Goal: Task Accomplishment & Management: Complete application form

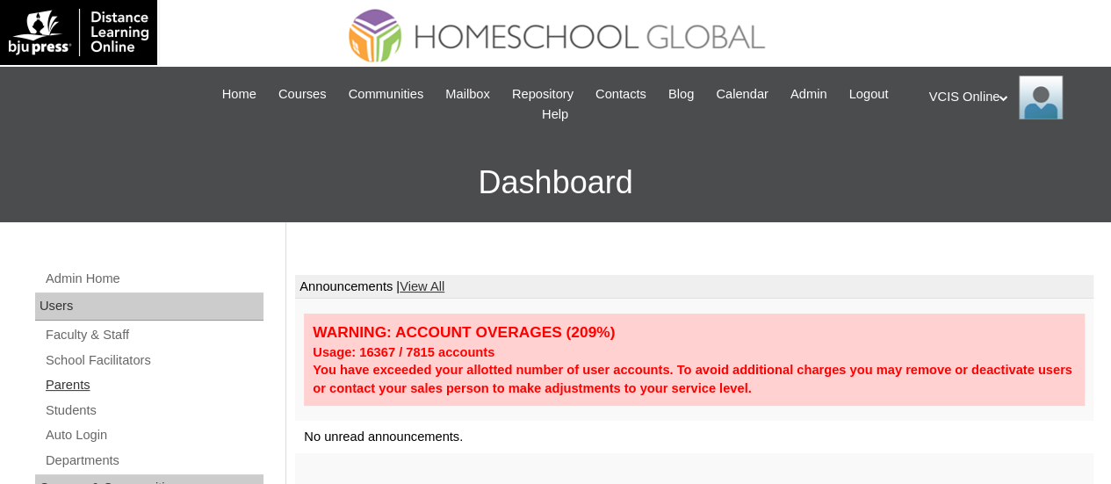
click at [72, 389] on link "Parents" at bounding box center [154, 385] width 220 height 22
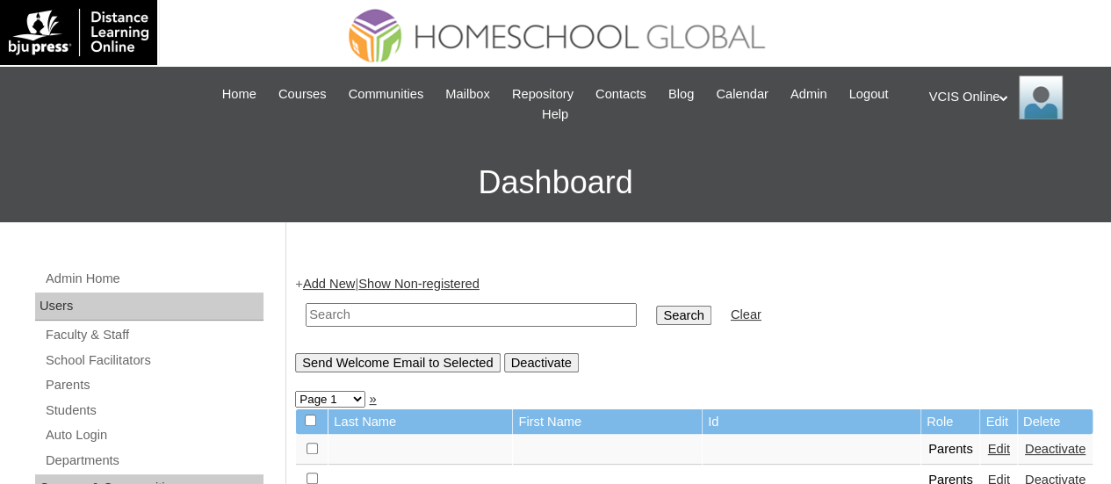
click at [325, 282] on link "Add New" at bounding box center [329, 284] width 52 height 14
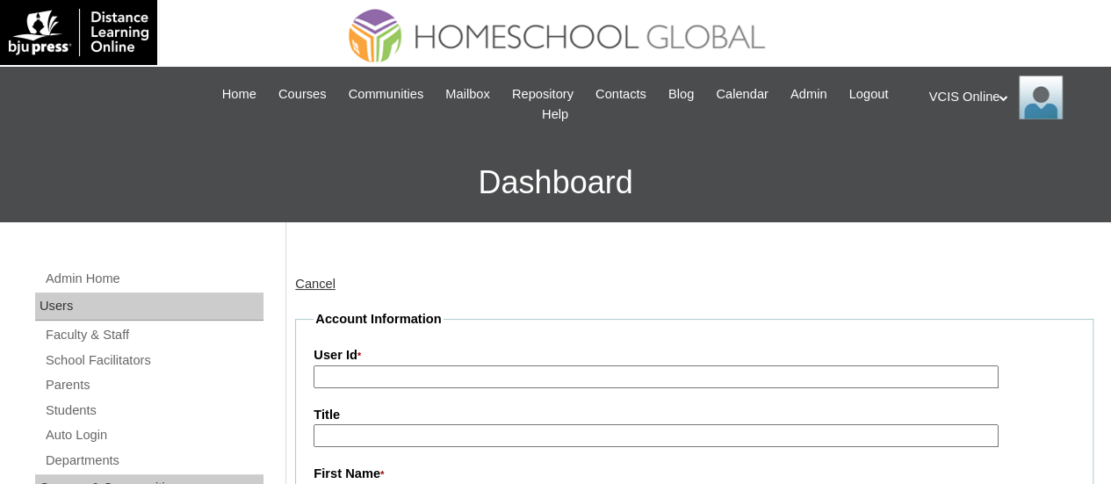
click at [329, 376] on input "User Id *" at bounding box center [656, 378] width 685 height 24
paste input "VCIS013-4C-PA2025"
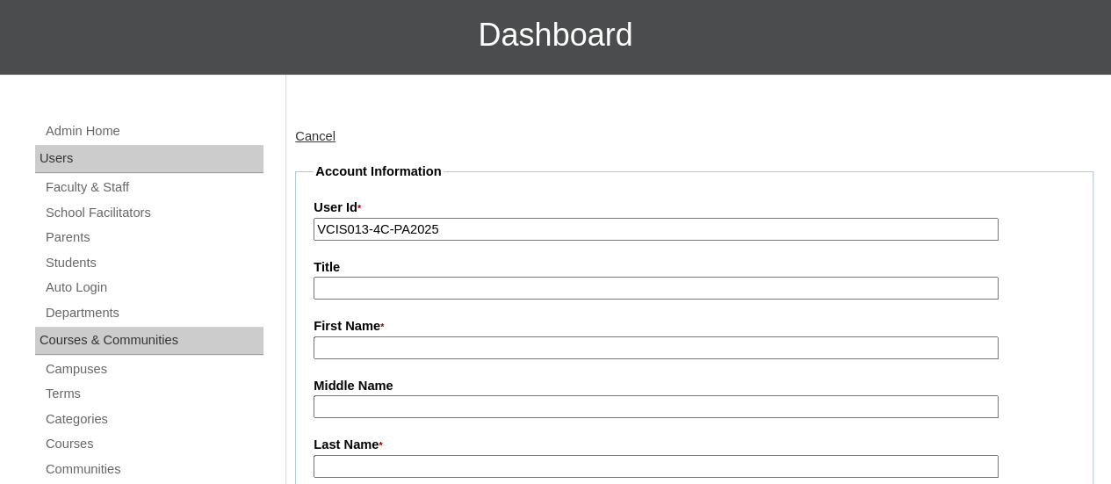
scroll to position [176, 0]
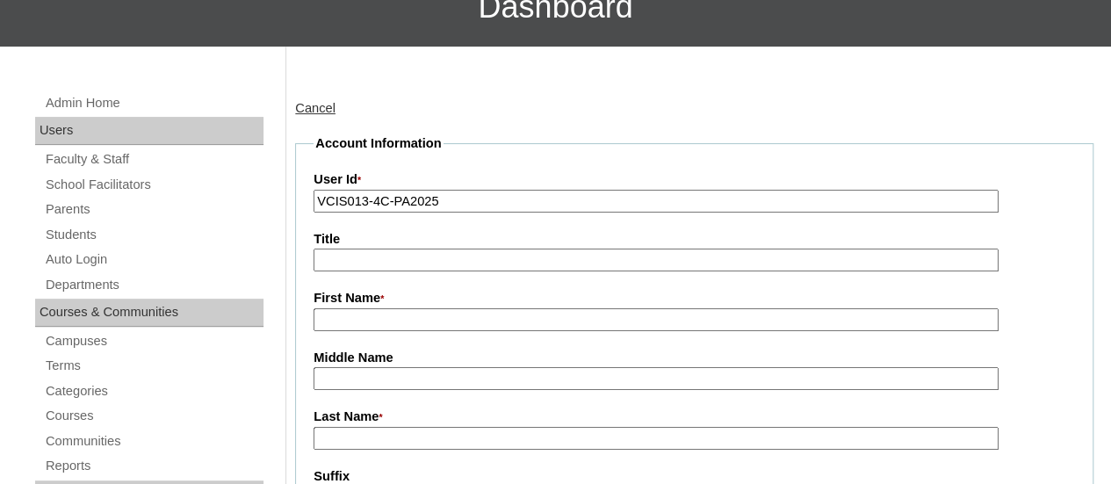
type input "VCIS013-4C-PA2025"
click at [382, 324] on input "First Name *" at bounding box center [656, 320] width 685 height 24
paste input "Ma. Carla Blanca Chu"
type input "Ma. Carla Blanca Chu"
click at [382, 382] on input "Middle Name" at bounding box center [656, 379] width 685 height 24
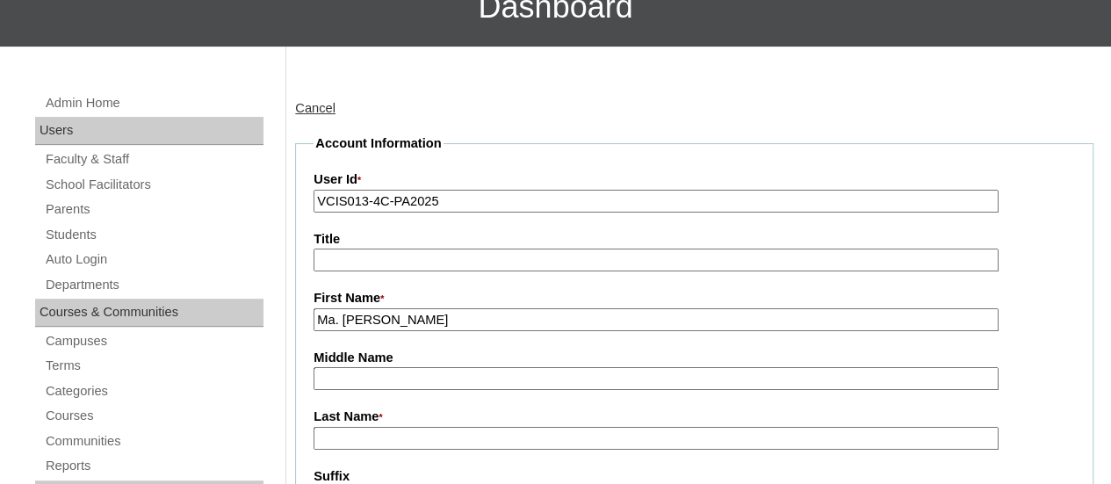
click at [364, 433] on input "Last Name *" at bounding box center [656, 439] width 685 height 24
type input "Chu"
drag, startPoint x: 464, startPoint y: 321, endPoint x: 431, endPoint y: 328, distance: 34.1
click at [431, 328] on input "Ma. Carla Blanca Chu" at bounding box center [656, 320] width 685 height 24
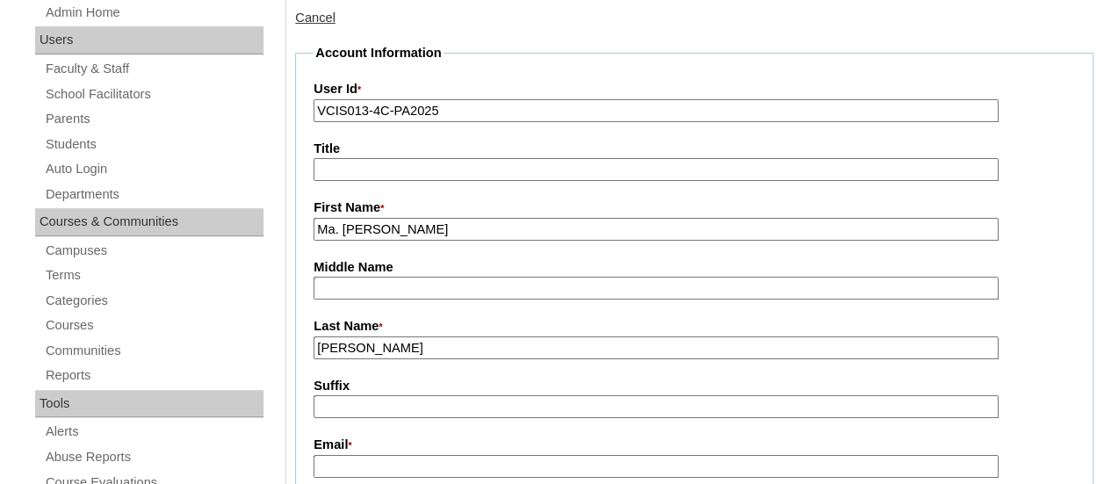
scroll to position [351, 0]
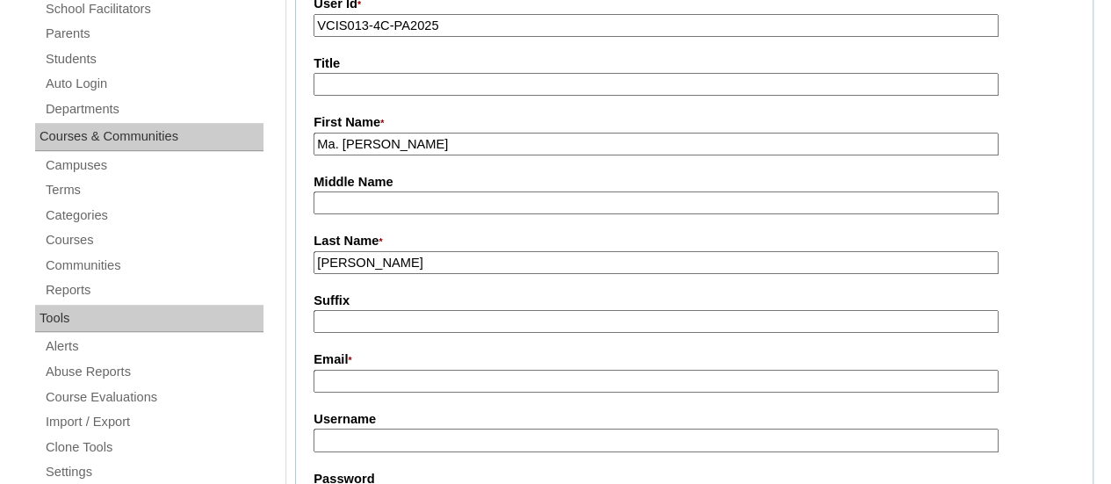
type input "Ma. Carla Blanca"
click at [385, 388] on input "Email *" at bounding box center [656, 382] width 685 height 24
paste input "carlachu16@gmail.com"
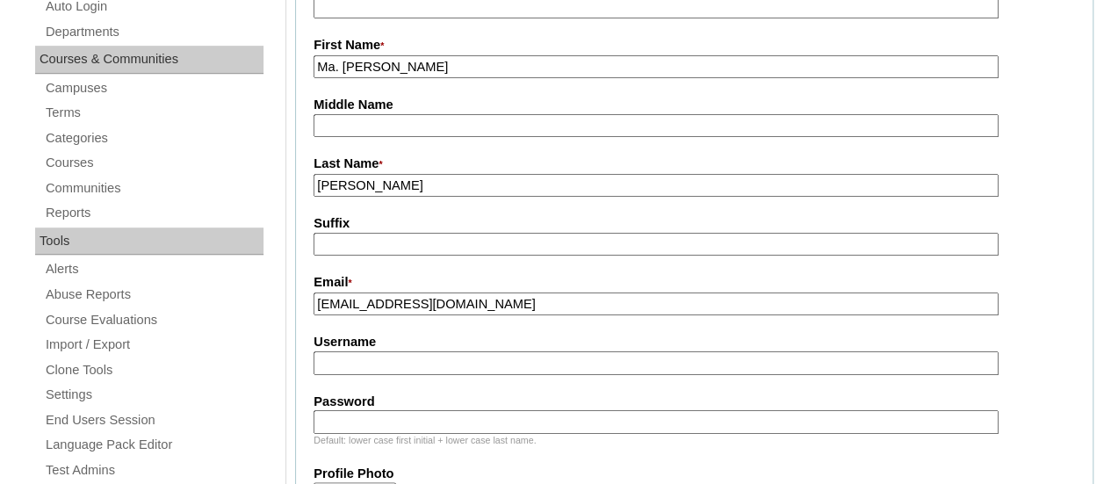
scroll to position [527, 0]
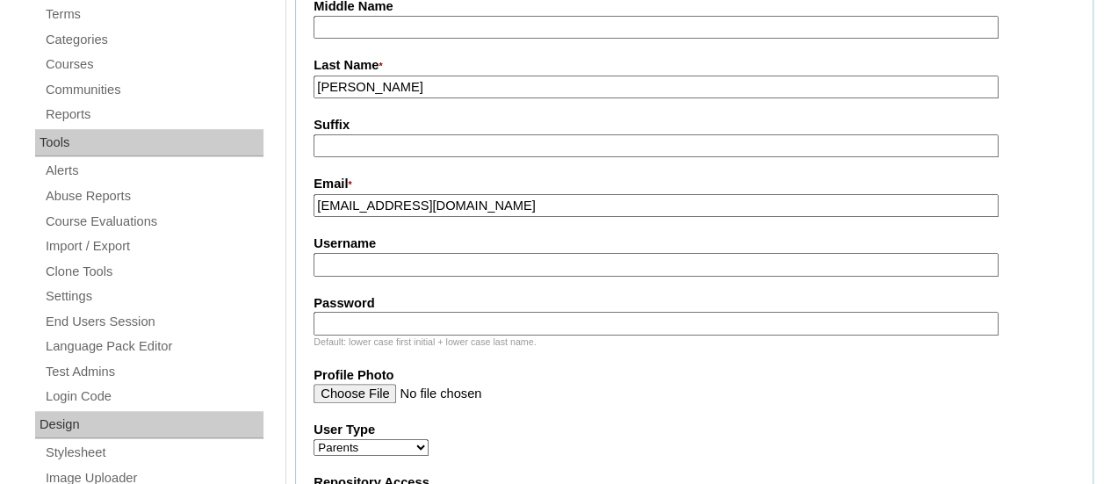
type input "carlachu16@gmail.com"
click at [392, 268] on input "Username" at bounding box center [656, 265] width 685 height 24
paste input "cchu2025"
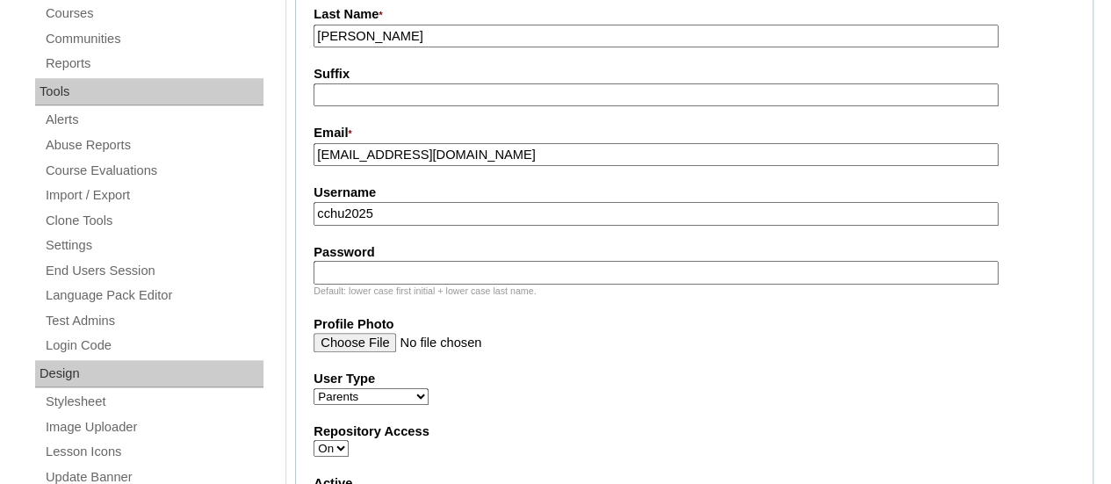
scroll to position [615, 0]
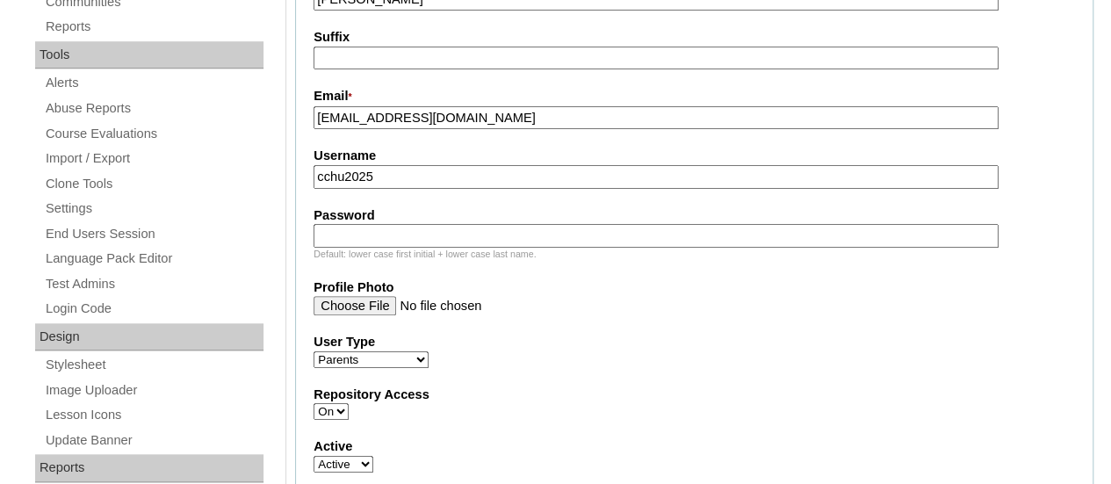
type input "cchu2025"
click at [396, 235] on input "Password" at bounding box center [656, 236] width 685 height 24
paste input "mcChpP"
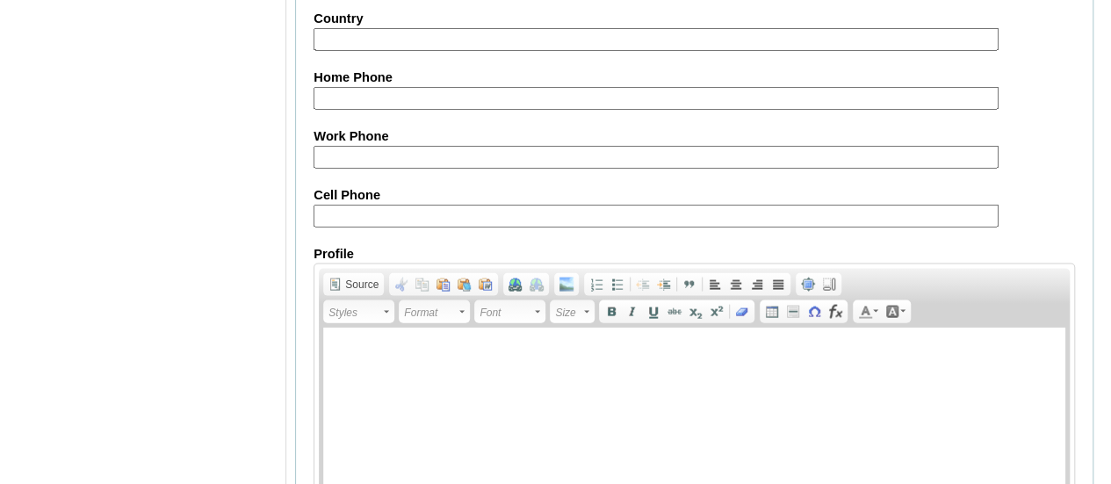
scroll to position [1901, 0]
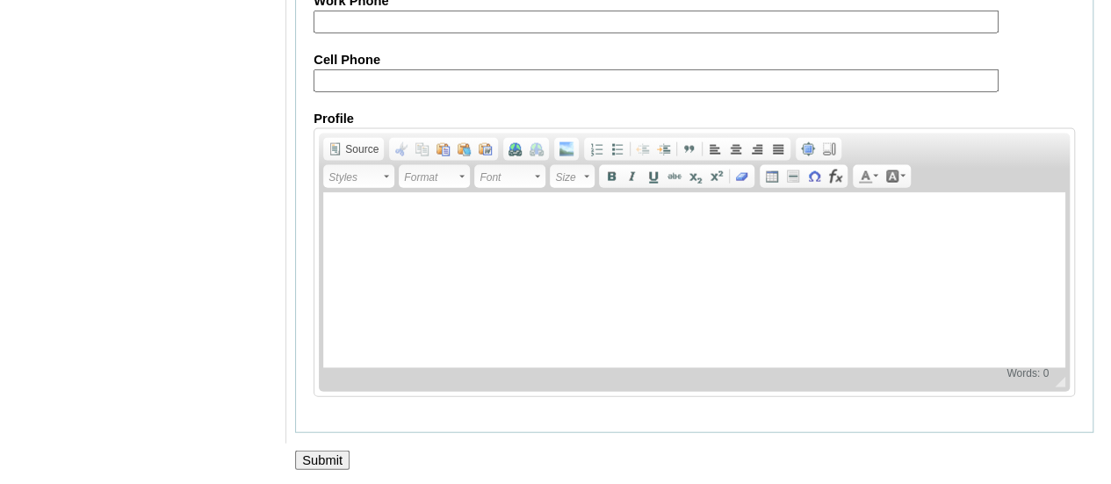
type input "mcChpP"
click at [326, 460] on input "Submit" at bounding box center [322, 460] width 54 height 19
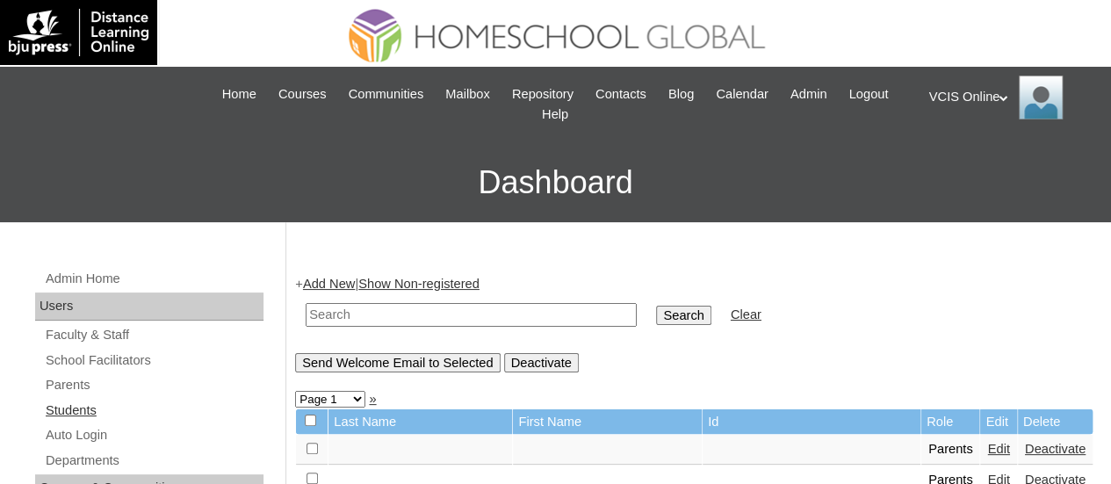
click at [76, 409] on link "Students" at bounding box center [154, 411] width 220 height 22
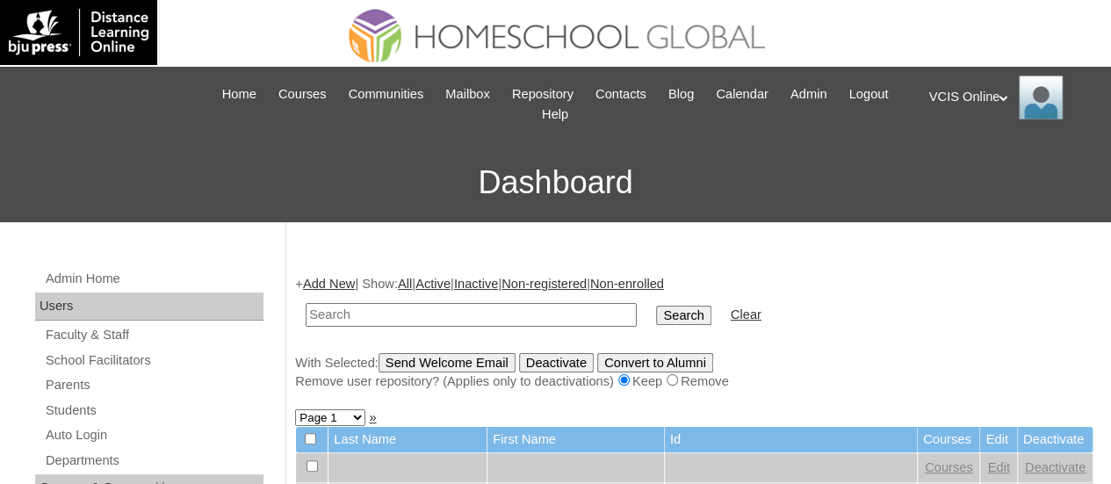
click at [337, 279] on link "Add New" at bounding box center [329, 284] width 52 height 14
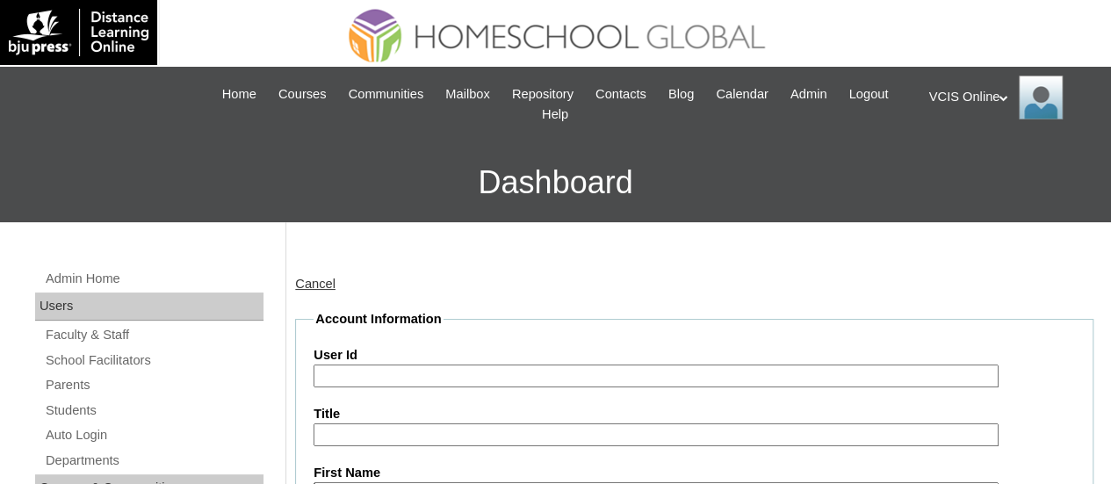
click at [338, 382] on input "User Id" at bounding box center [656, 377] width 685 height 24
paste input "VCIS015-4C-SA2025"
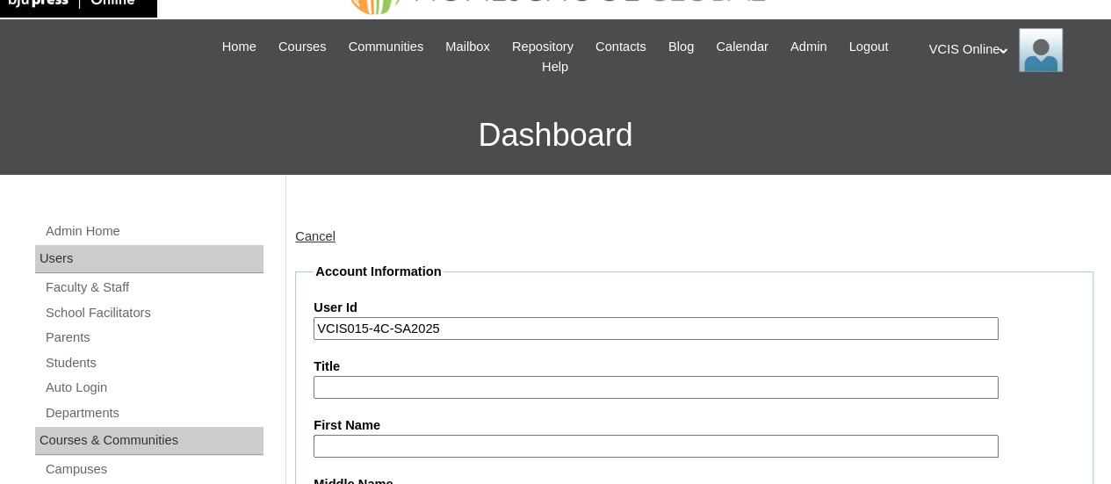
scroll to position [176, 0]
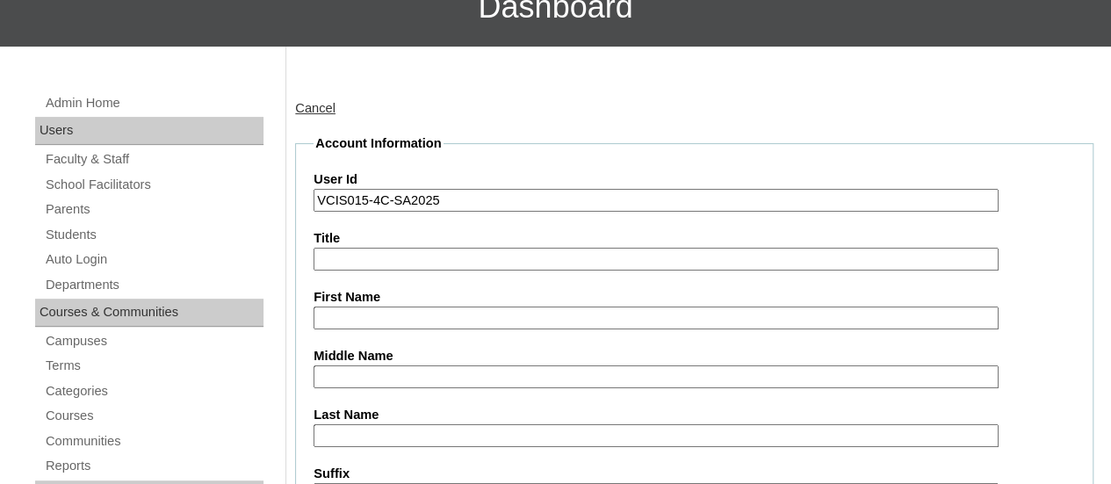
type input "VCIS015-4C-SA2025"
click at [389, 319] on input "First Name" at bounding box center [656, 319] width 685 height 24
paste input "Kian Carlos"
type input "Kian Carlos"
click at [401, 376] on input "Middle Name" at bounding box center [656, 378] width 685 height 24
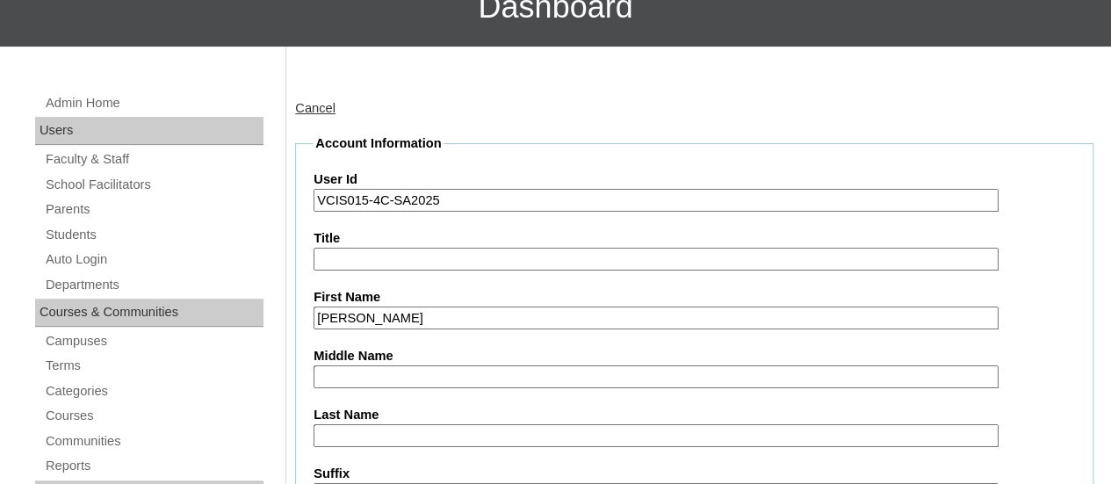
paste input "Atienza"
type input "Atienza"
click at [368, 431] on input "Last Name" at bounding box center [656, 436] width 685 height 24
paste input "Chu"
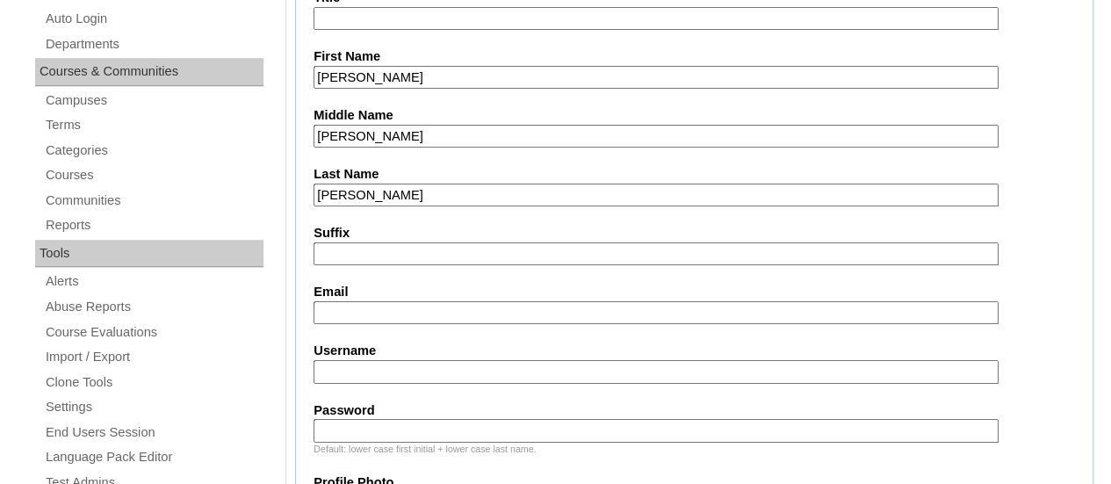
scroll to position [439, 0]
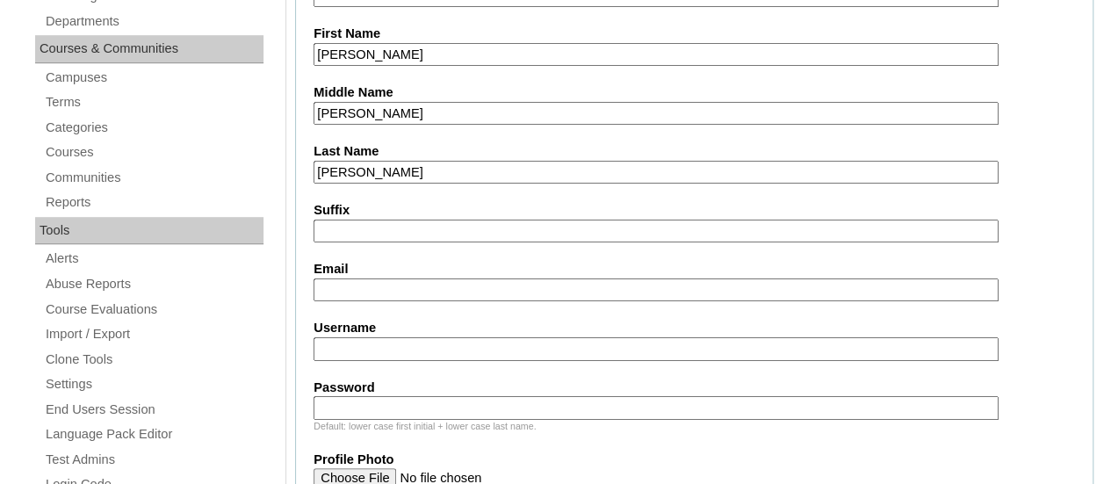
type input "Chu"
click at [382, 282] on input "Email" at bounding box center [656, 291] width 685 height 24
paste input "carlachu16@gmail.com"
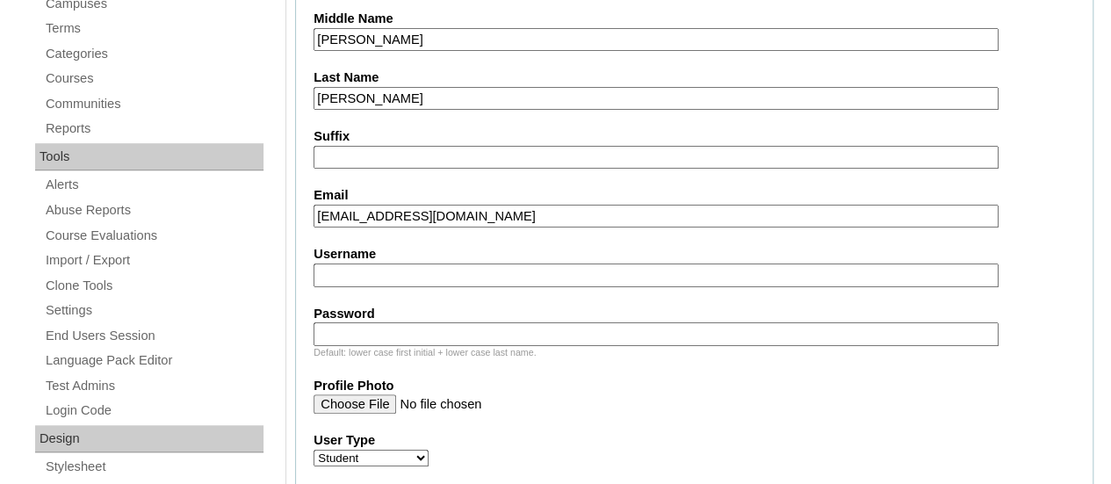
scroll to position [615, 0]
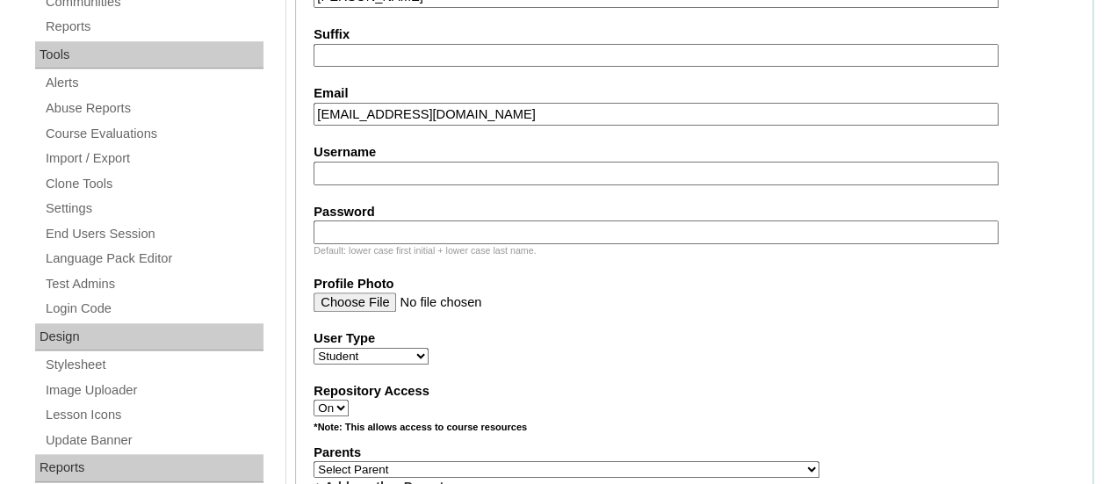
type input "carlachu16@gmail.com"
click at [418, 177] on input "Username" at bounding box center [656, 174] width 685 height 24
paste input "kian.chu2025"
type input "kian.chu2025"
click at [413, 233] on input "Password" at bounding box center [656, 233] width 685 height 24
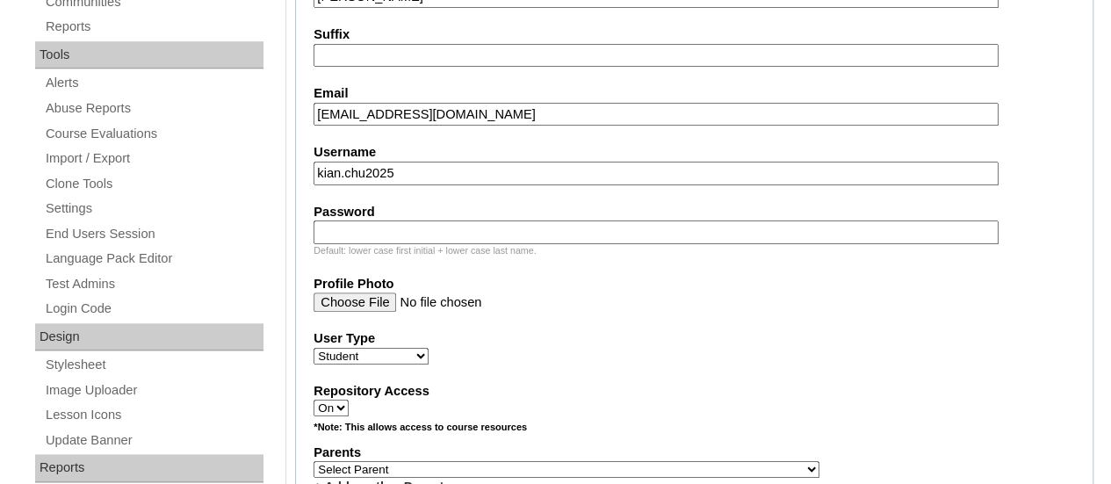
paste input "KcCAAp"
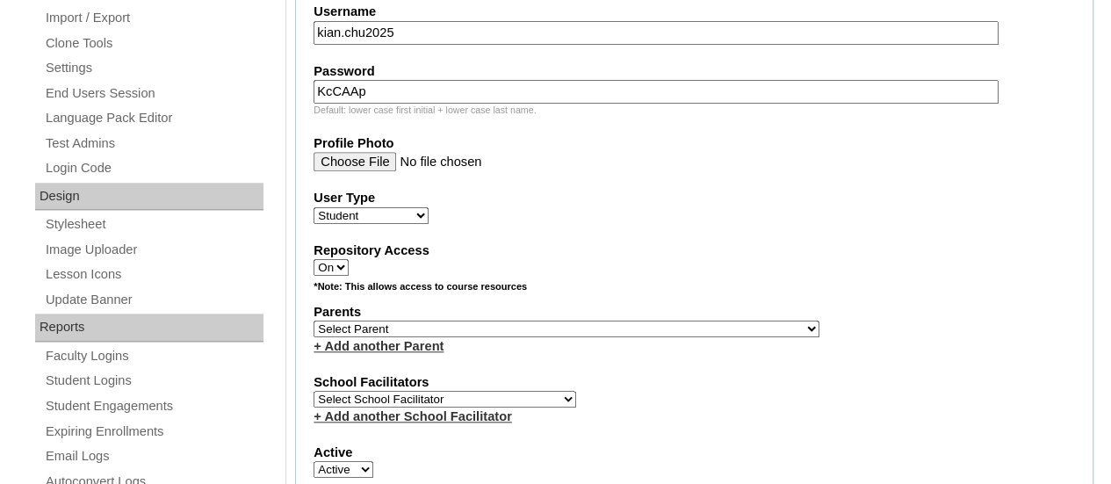
scroll to position [791, 0]
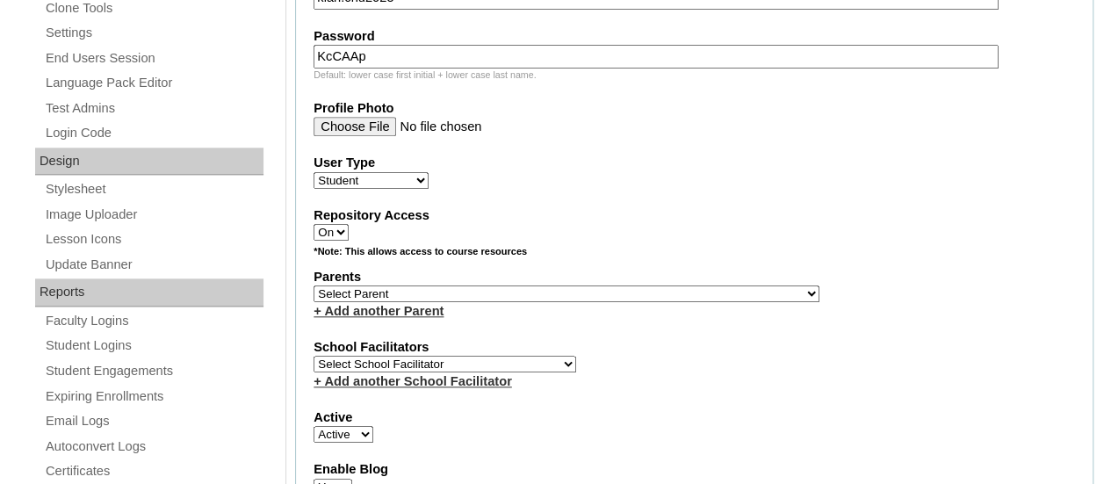
type input "KcCAAp"
click at [481, 288] on select "Select Parent , , , , , , , , , , , , , , , , , , , , , , , , , , , , , , , , ,…" at bounding box center [567, 294] width 506 height 17
select select "43474"
click at [314, 286] on select "Select Parent , , , , , , , , , , , , , , , , , , , , , , , , , , , , , , , , ,…" at bounding box center [567, 294] width 506 height 17
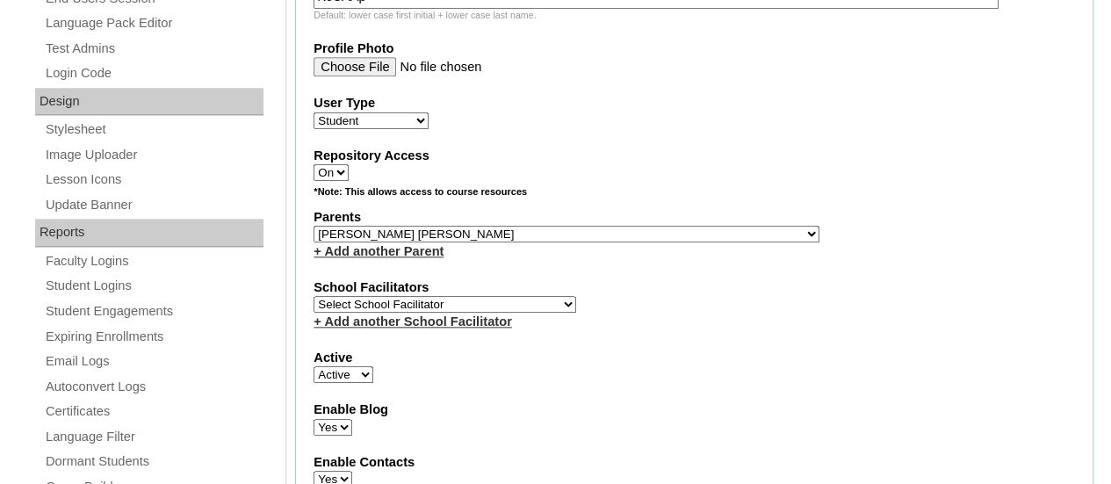
scroll to position [879, 0]
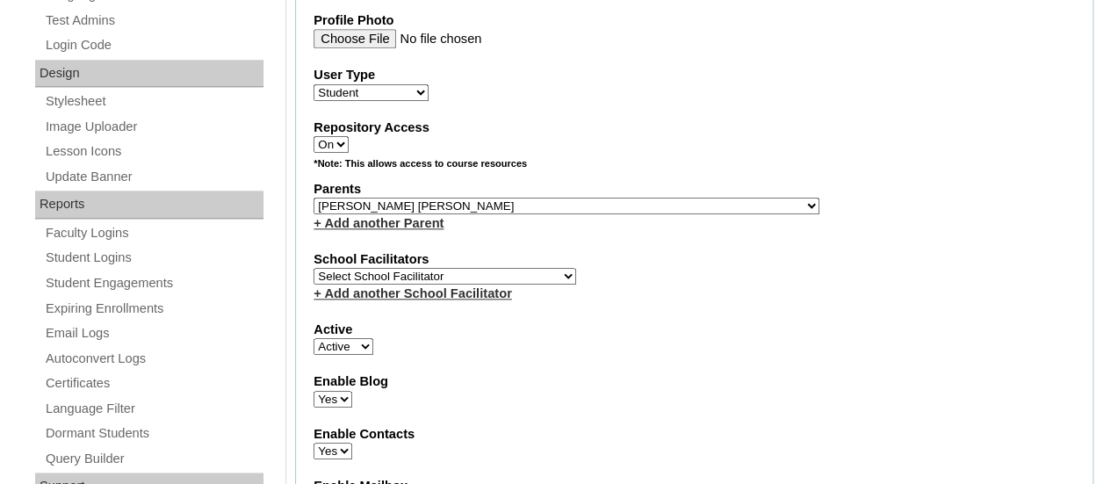
click at [435, 268] on select "Select School Facilitator Norman Añain Ruffa Abadijas Mary Abella Gloryfe Abion…" at bounding box center [445, 276] width 263 height 17
select select "42304"
click at [314, 268] on select "Select School Facilitator Norman Añain Ruffa Abadijas Mary Abella Gloryfe Abion…" at bounding box center [445, 276] width 263 height 17
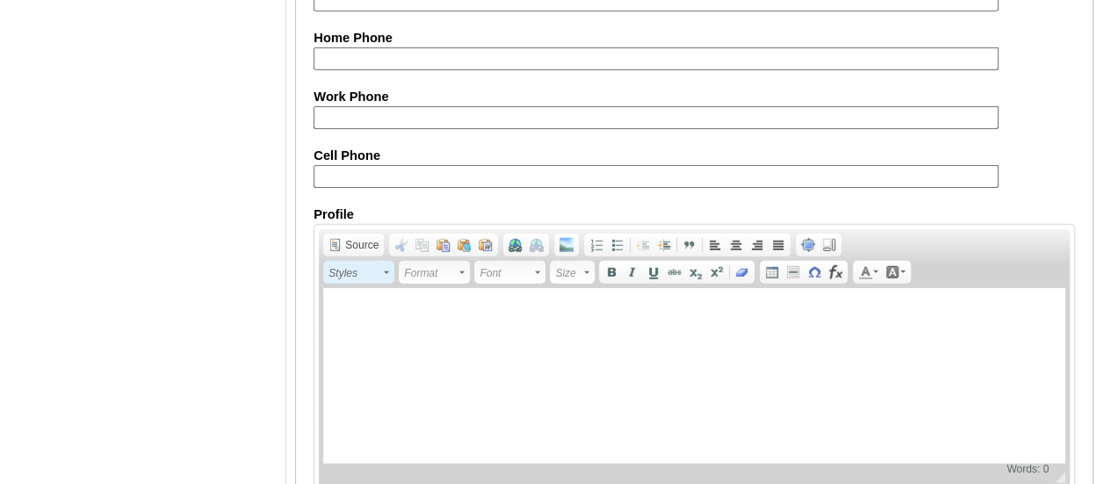
scroll to position [2197, 0]
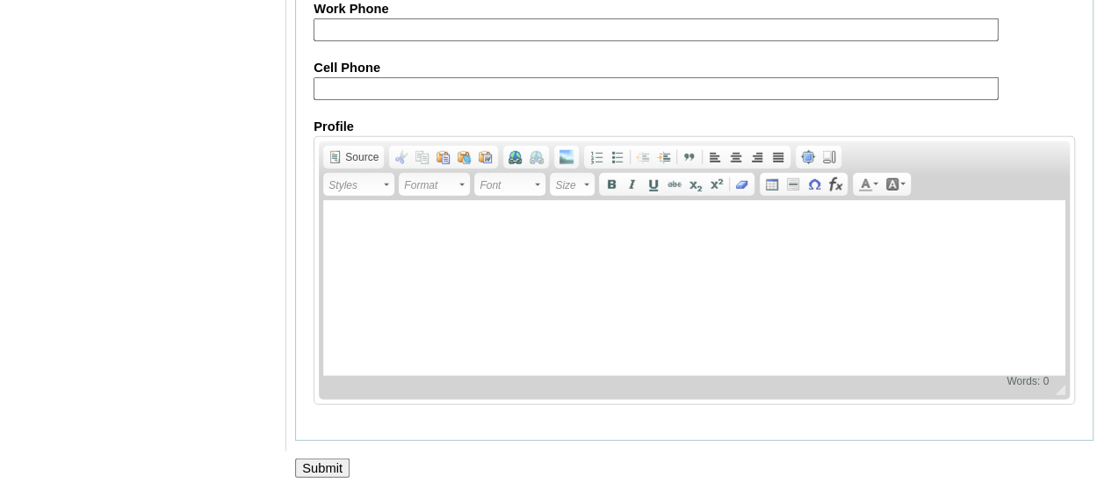
click at [330, 459] on input "Submit" at bounding box center [322, 468] width 54 height 19
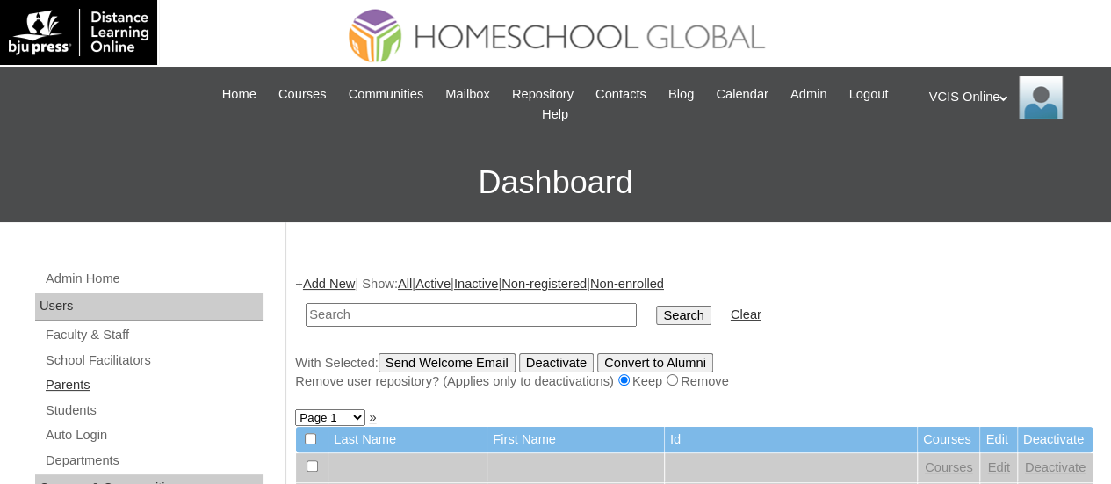
click at [104, 385] on link "Parents" at bounding box center [154, 385] width 220 height 22
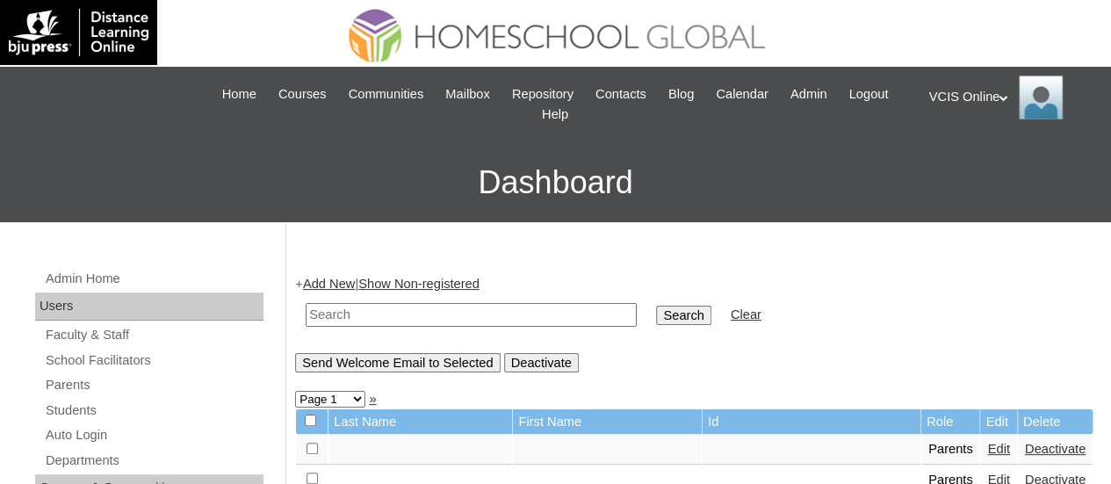
click at [374, 321] on input "text" at bounding box center [471, 315] width 331 height 24
paste input "VCIS013-4C-PA2025"
type input "VCIS013-4C-PA2025"
click at [656, 306] on input "Search" at bounding box center [683, 315] width 54 height 19
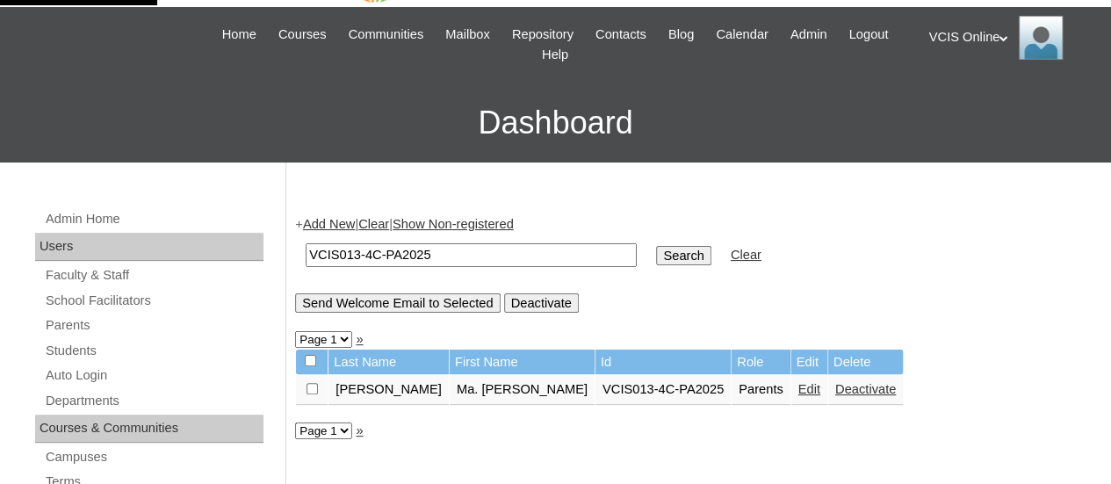
scroll to position [88, 0]
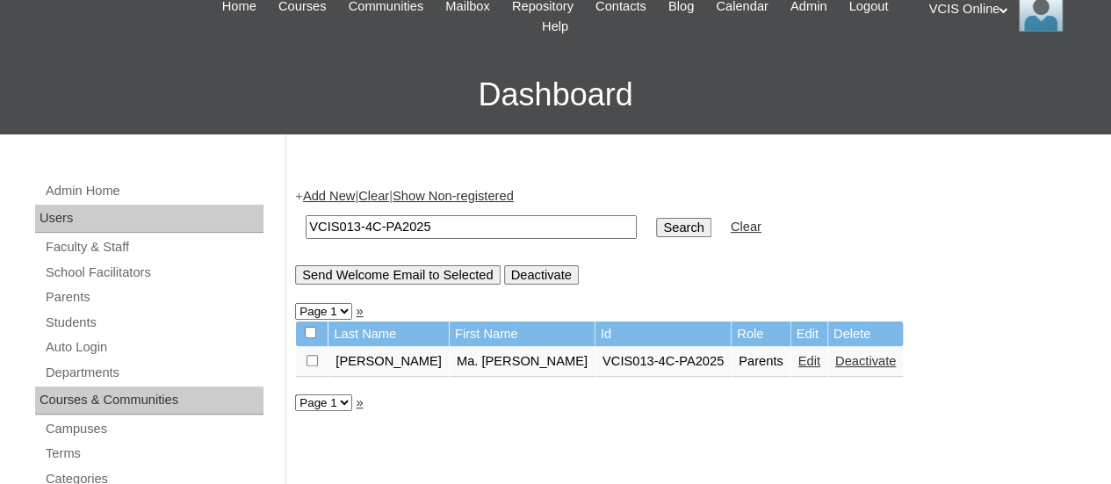
click at [792, 359] on td "Edit" at bounding box center [810, 362] width 36 height 30
click at [799, 365] on link "Edit" at bounding box center [810, 361] width 22 height 14
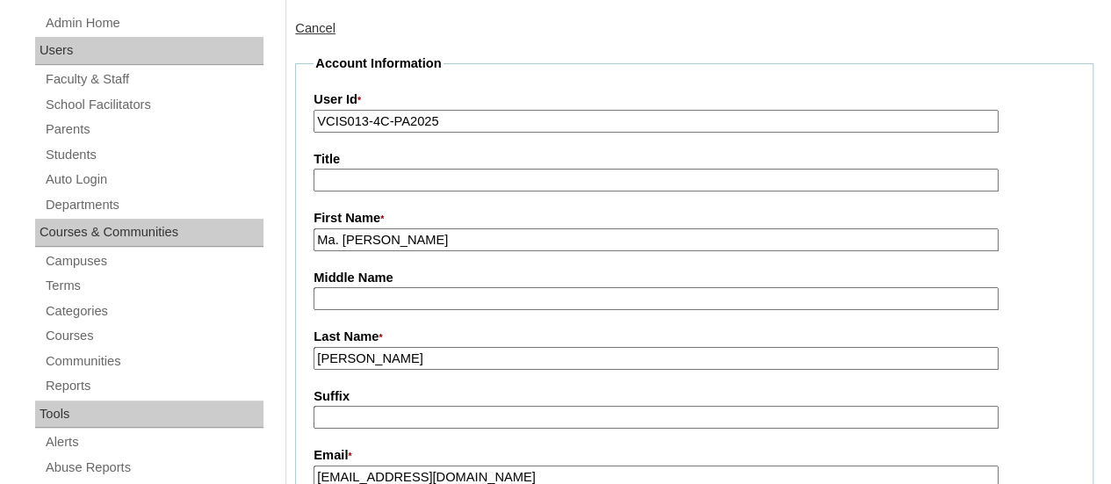
scroll to position [264, 0]
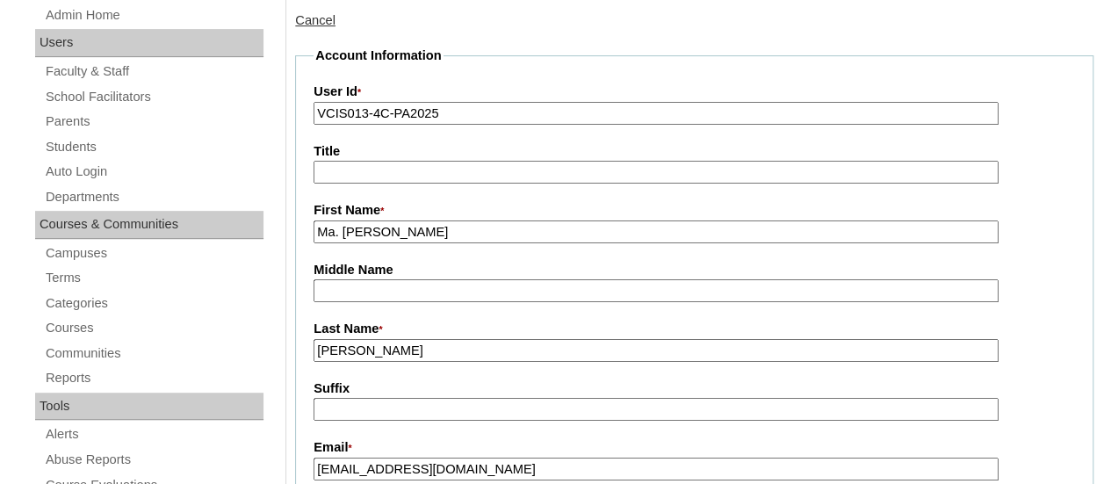
click at [404, 352] on input "[PERSON_NAME]" at bounding box center [656, 351] width 685 height 24
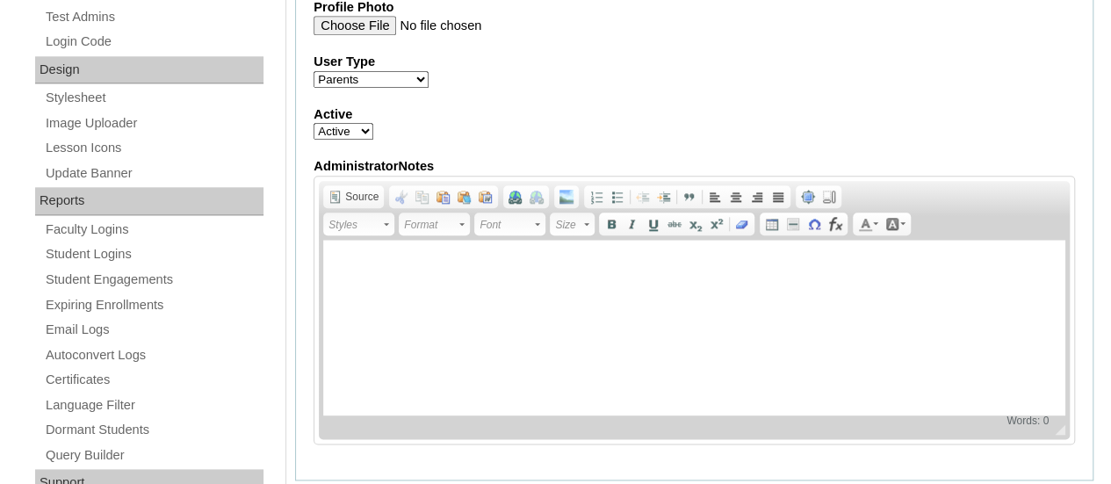
scroll to position [703, 0]
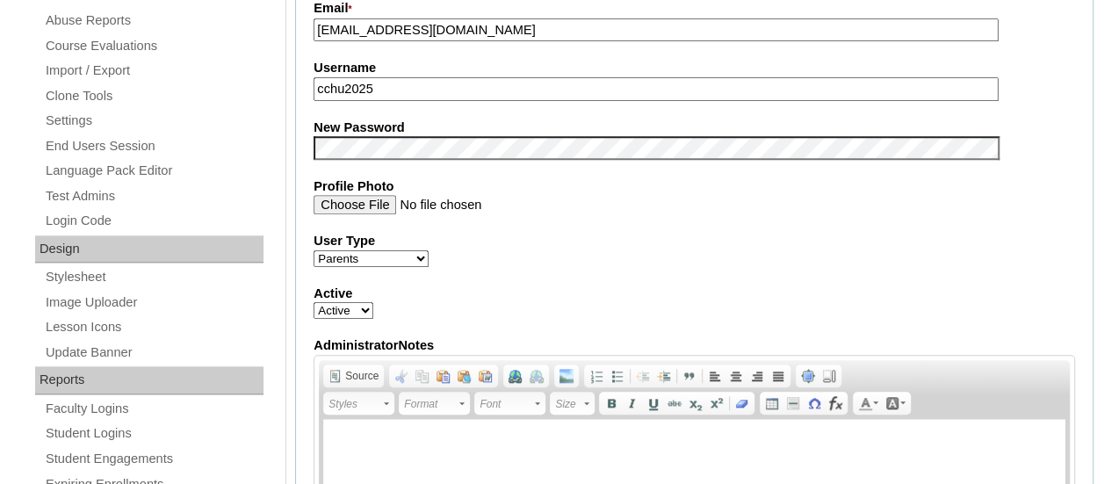
type input "Chu (2025)"
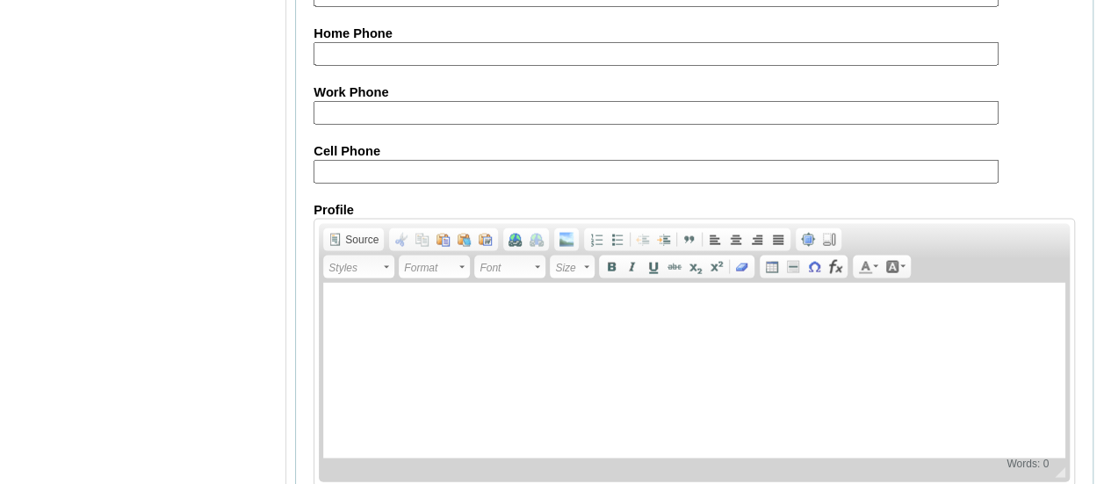
scroll to position [1838, 0]
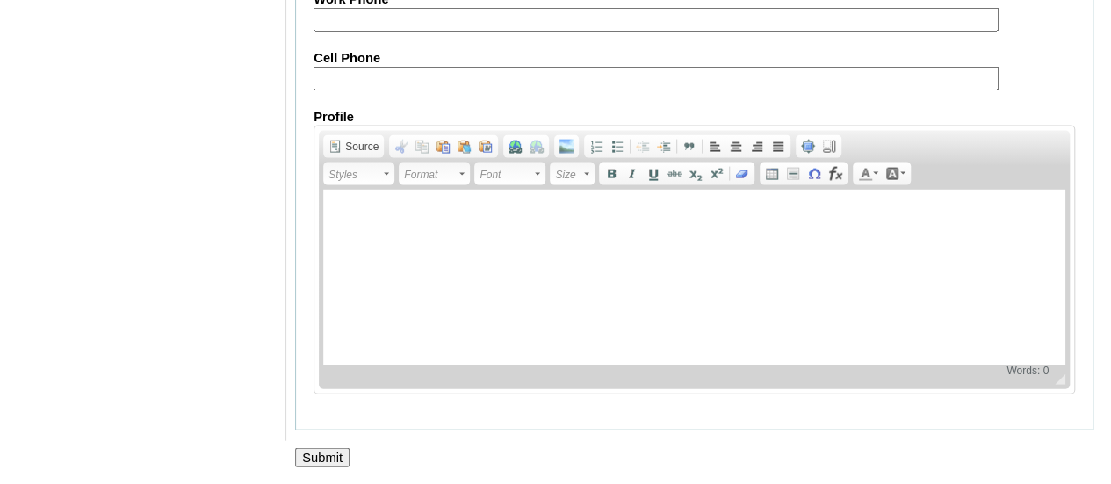
click at [331, 461] on input "Submit" at bounding box center [322, 457] width 54 height 19
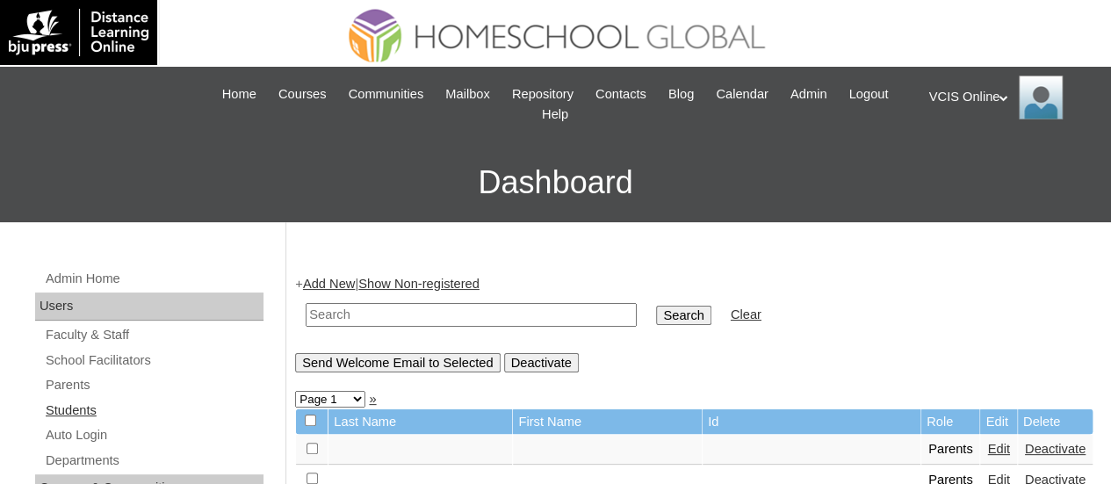
click at [69, 409] on link "Students" at bounding box center [154, 411] width 220 height 22
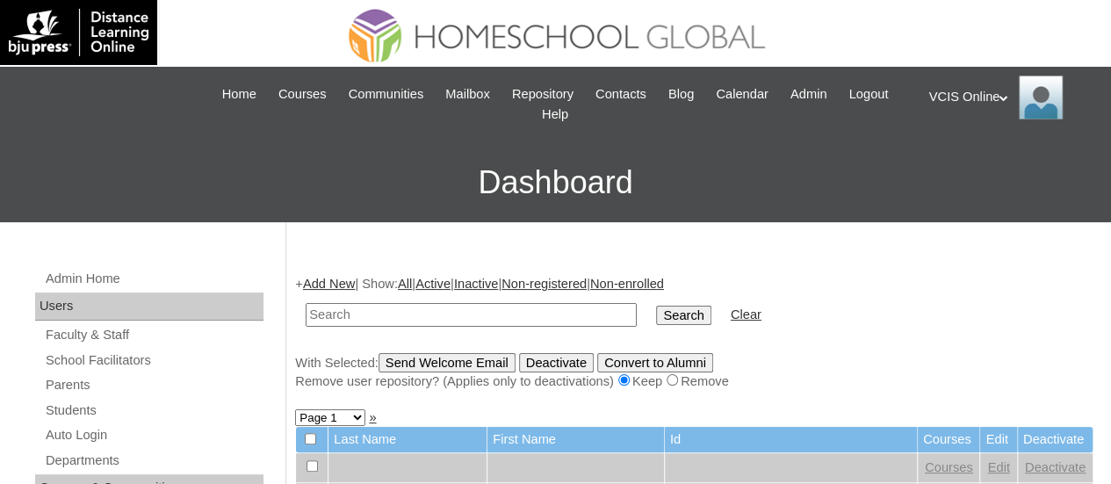
paste input "VCIS015-4C-SA2025"
type input "VCIS015-4C-SA2025"
click at [656, 317] on input "Search" at bounding box center [683, 315] width 54 height 19
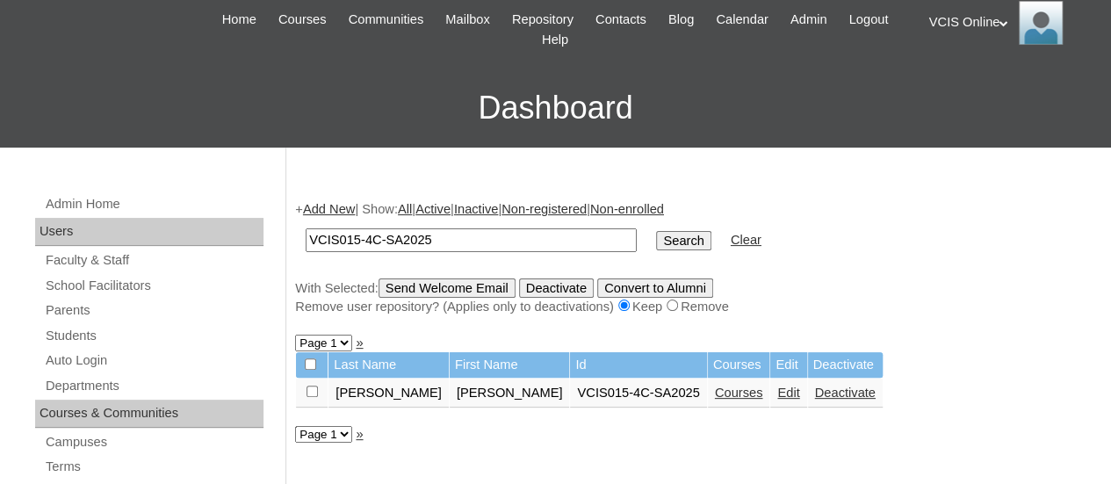
scroll to position [176, 0]
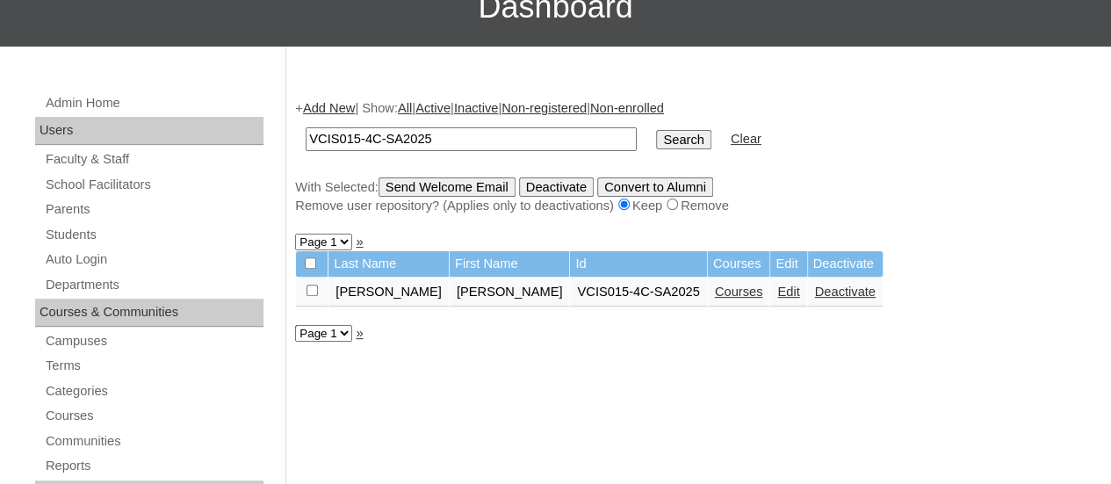
click at [715, 295] on link "Courses" at bounding box center [739, 292] width 48 height 14
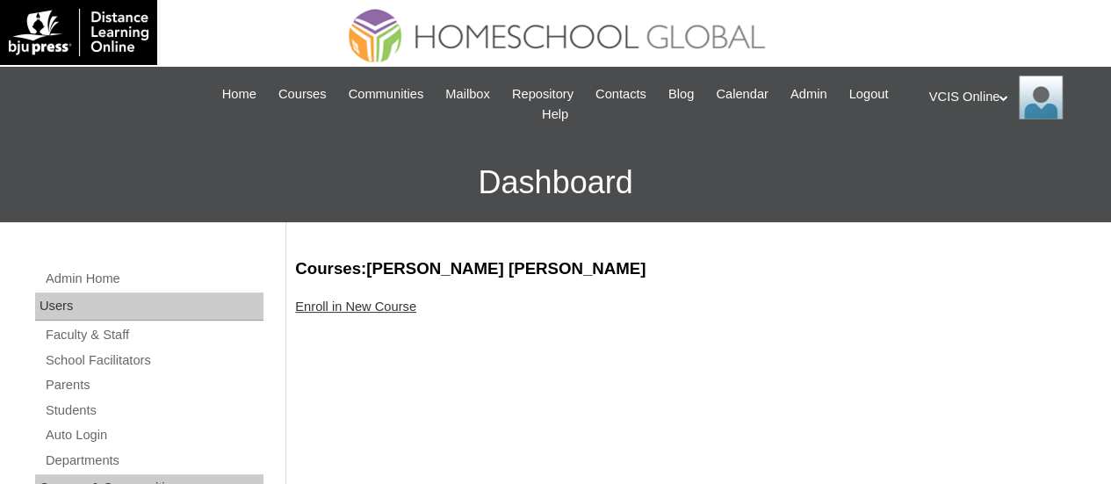
click at [414, 299] on div "Enroll in New Course" at bounding box center [694, 307] width 799 height 18
click at [409, 308] on link "Enroll in New Course" at bounding box center [355, 307] width 121 height 14
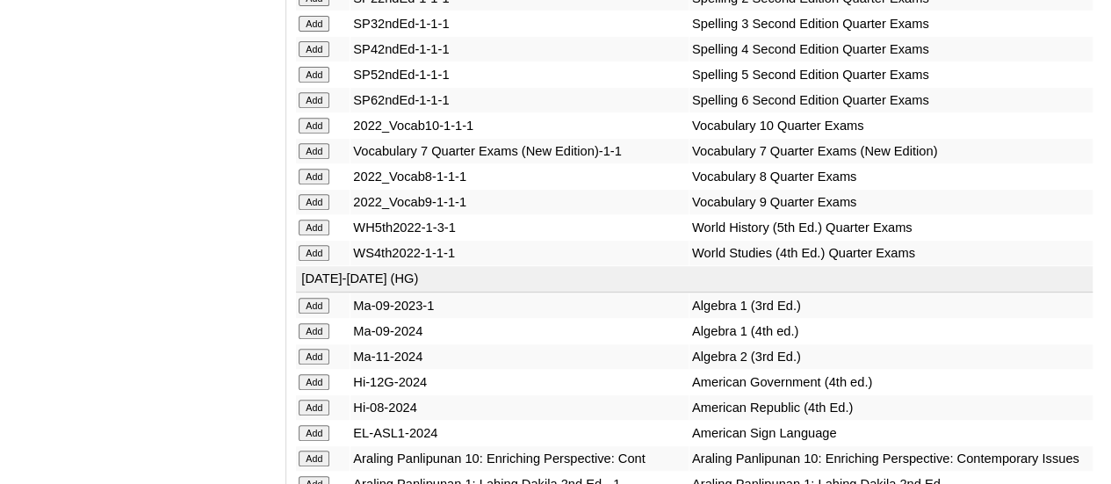
scroll to position [3778, 0]
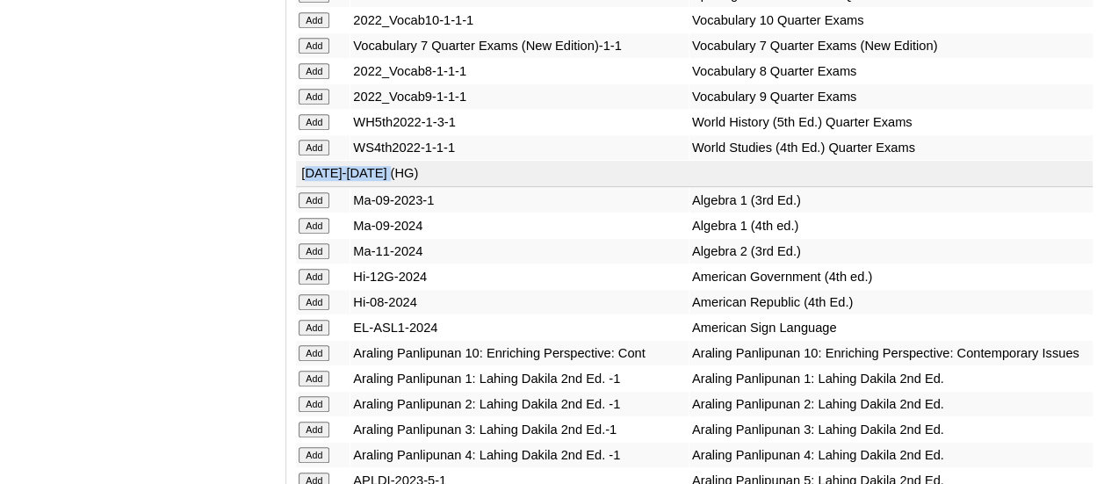
copy td "025-2026 (HG)"
drag, startPoint x: 397, startPoint y: 271, endPoint x: 306, endPoint y: 271, distance: 91.4
click at [306, 187] on td "[DATE]-[DATE] (HG)" at bounding box center [694, 174] width 797 height 26
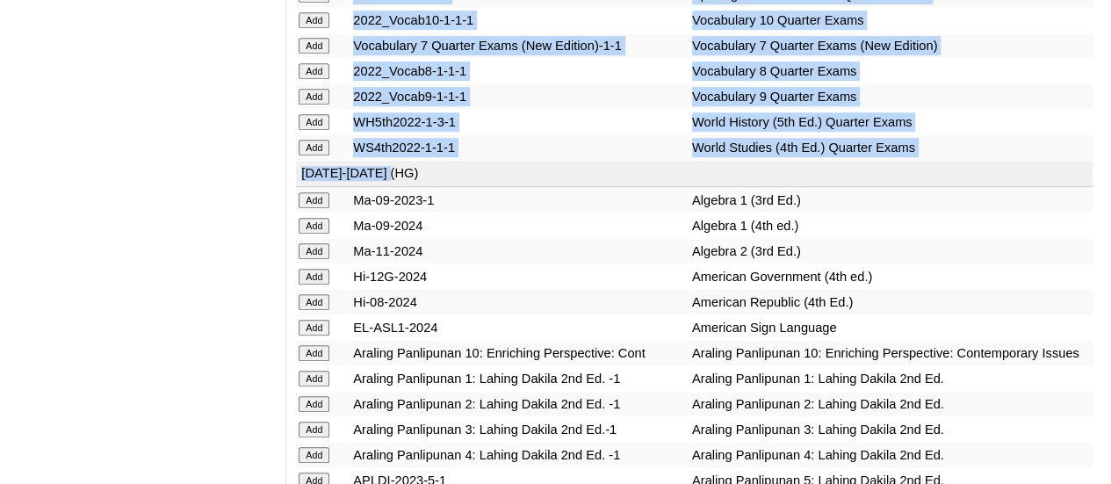
drag, startPoint x: 295, startPoint y: 268, endPoint x: 432, endPoint y: 279, distance: 137.5
click at [432, 187] on td "[DATE]-[DATE] (HG)" at bounding box center [694, 174] width 797 height 26
click at [411, 187] on td "[DATE]-[DATE] (HG)" at bounding box center [694, 174] width 797 height 26
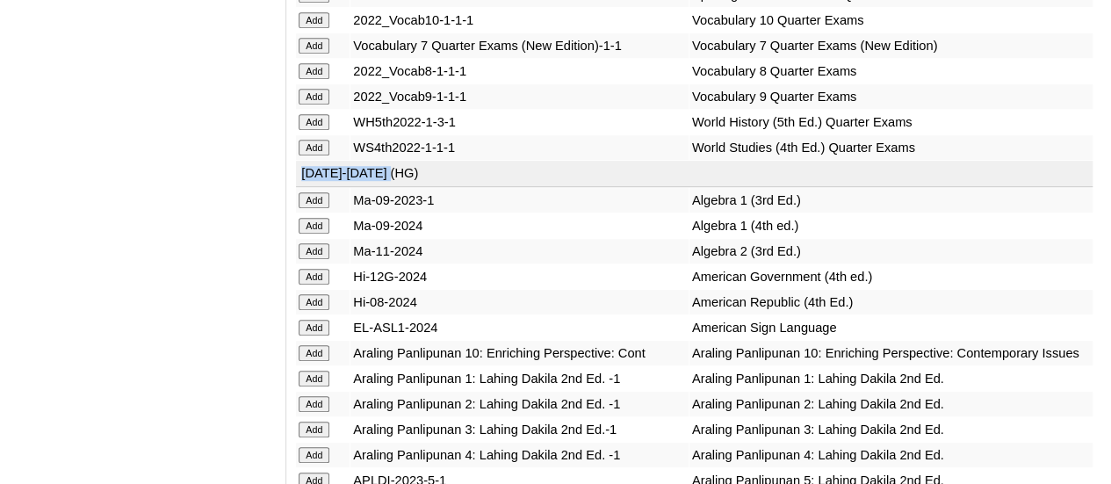
copy td "[DATE]-[DATE] (HG)"
drag, startPoint x: 409, startPoint y: 272, endPoint x: 312, endPoint y: 270, distance: 97.6
click at [309, 187] on td "[DATE]-[DATE] (HG)" at bounding box center [694, 174] width 797 height 26
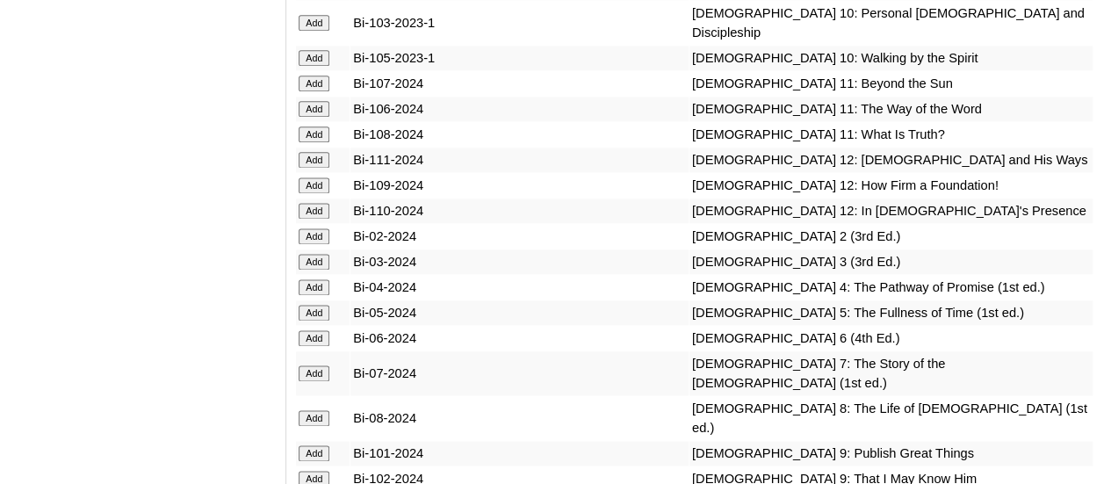
scroll to position [4481, 0]
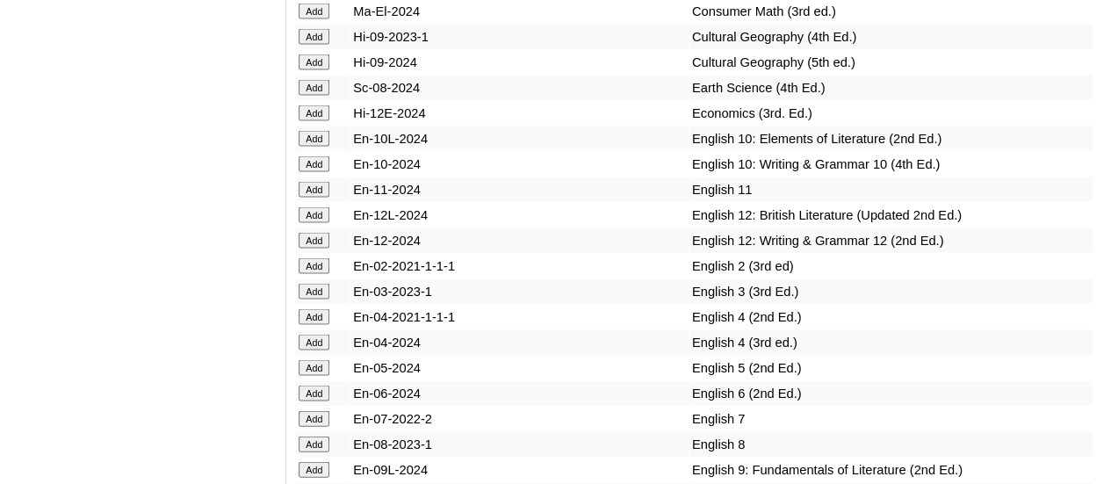
scroll to position [5008, 0]
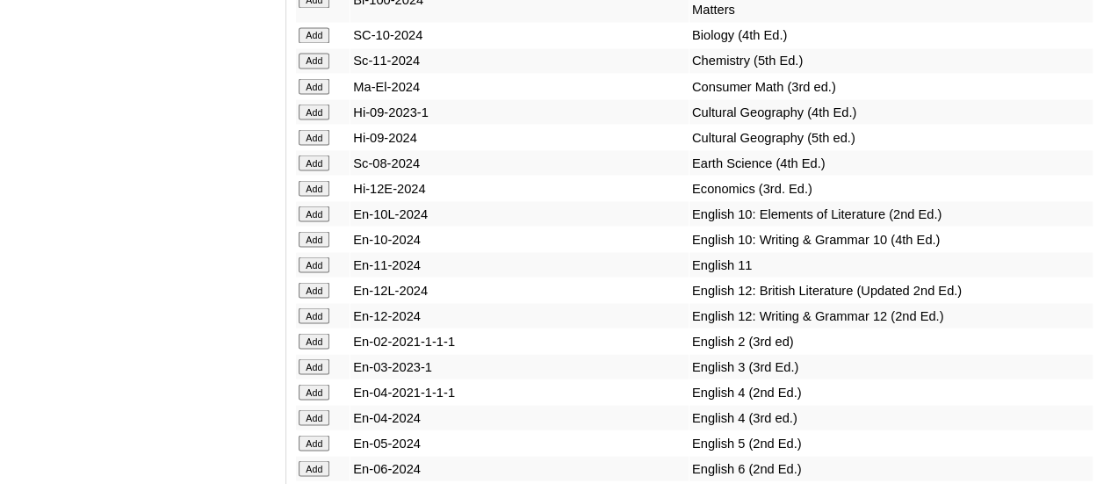
scroll to position [5032, 0]
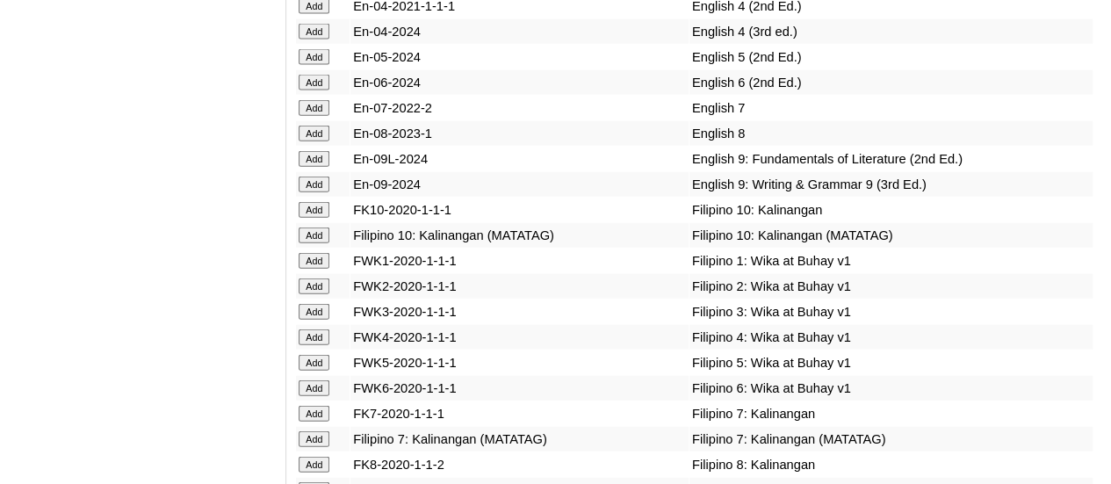
scroll to position [5383, 0]
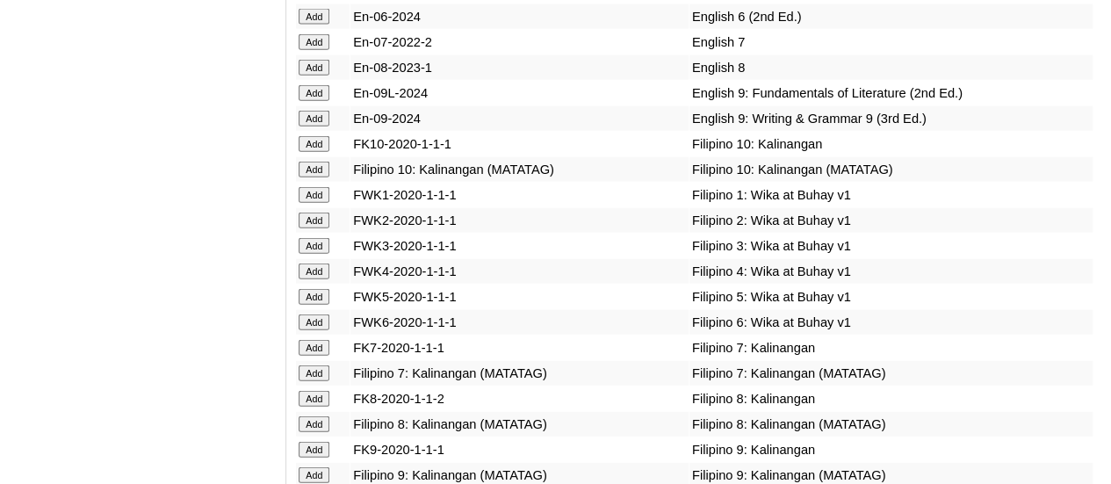
click at [305, 277] on td "Add" at bounding box center [323, 271] width 54 height 25
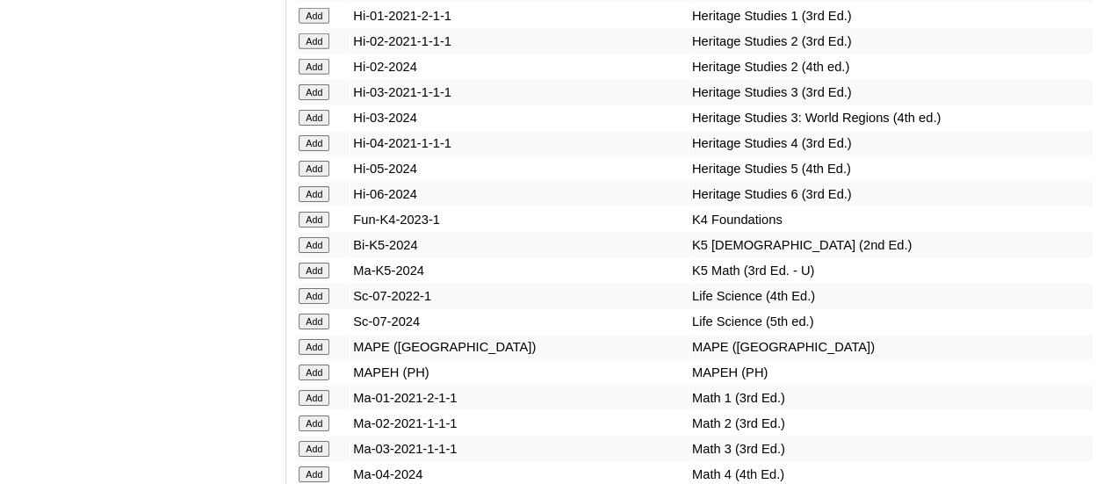
scroll to position [6262, 0]
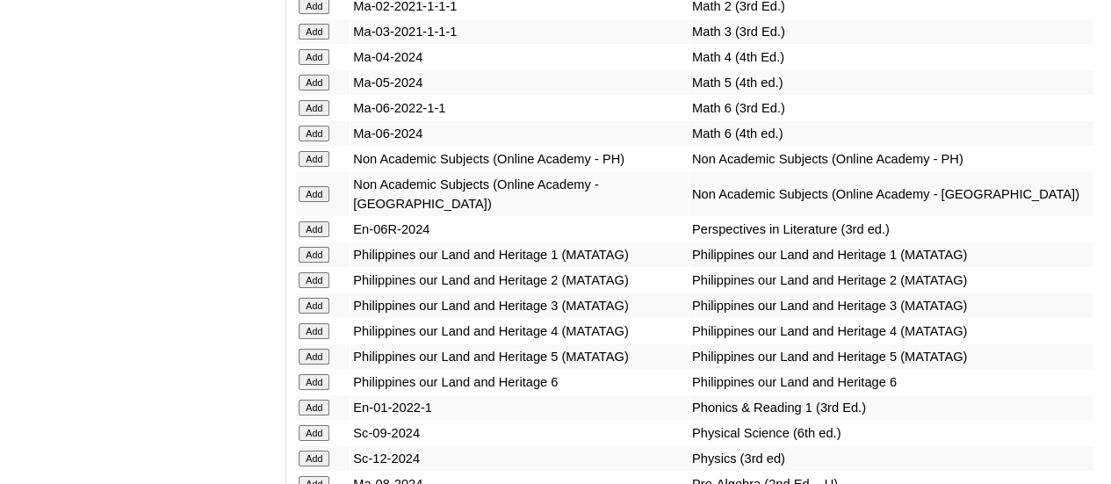
scroll to position [6613, 0]
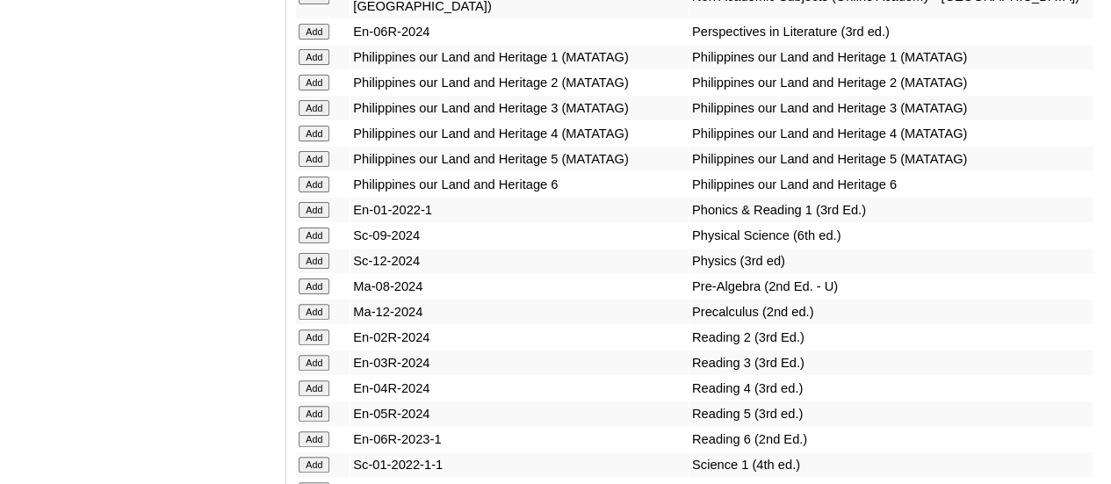
scroll to position [6877, 0]
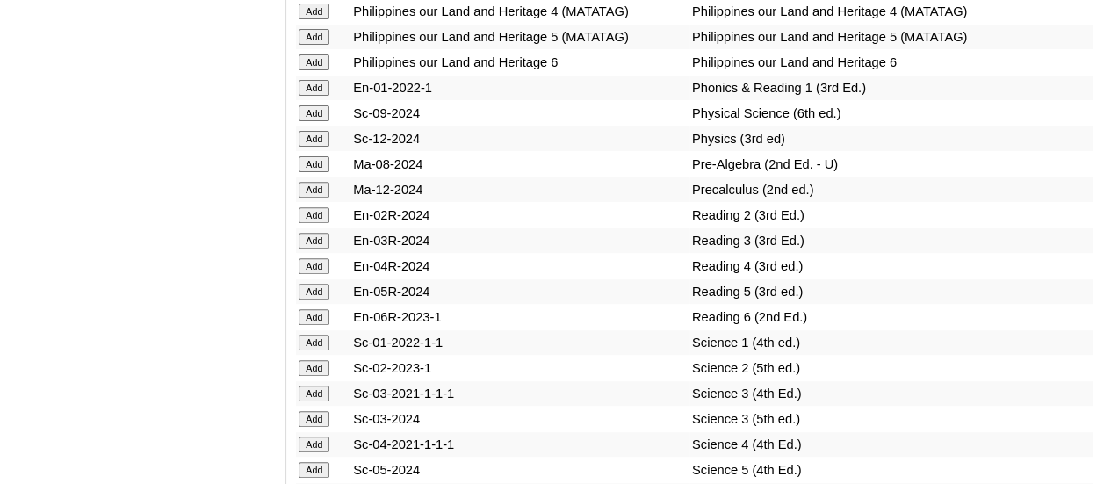
scroll to position [6965, 0]
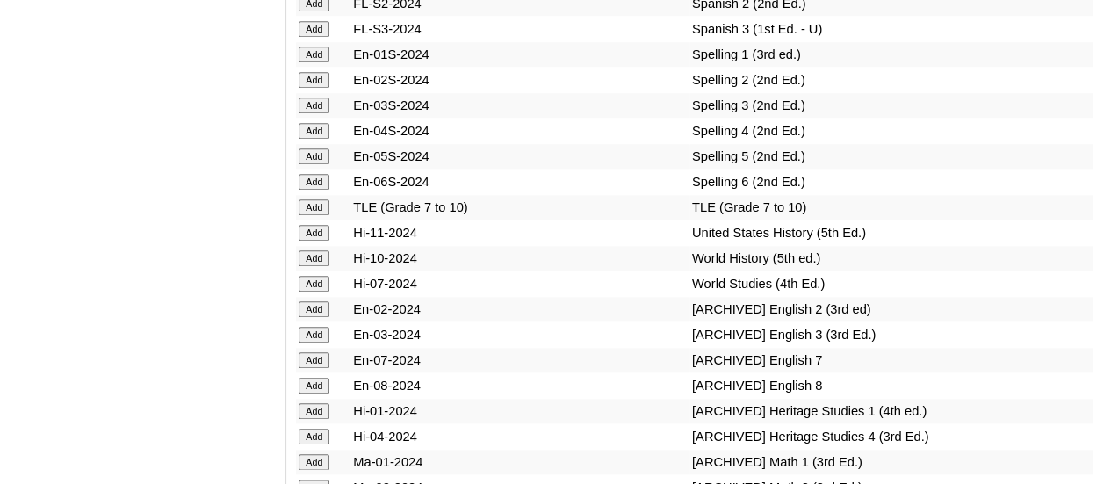
scroll to position [7492, 0]
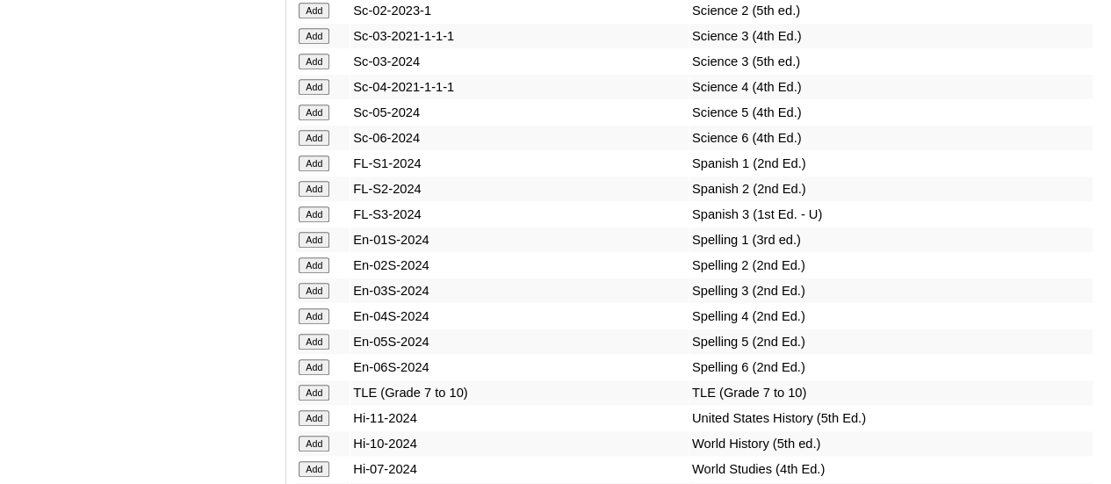
scroll to position [7228, 0]
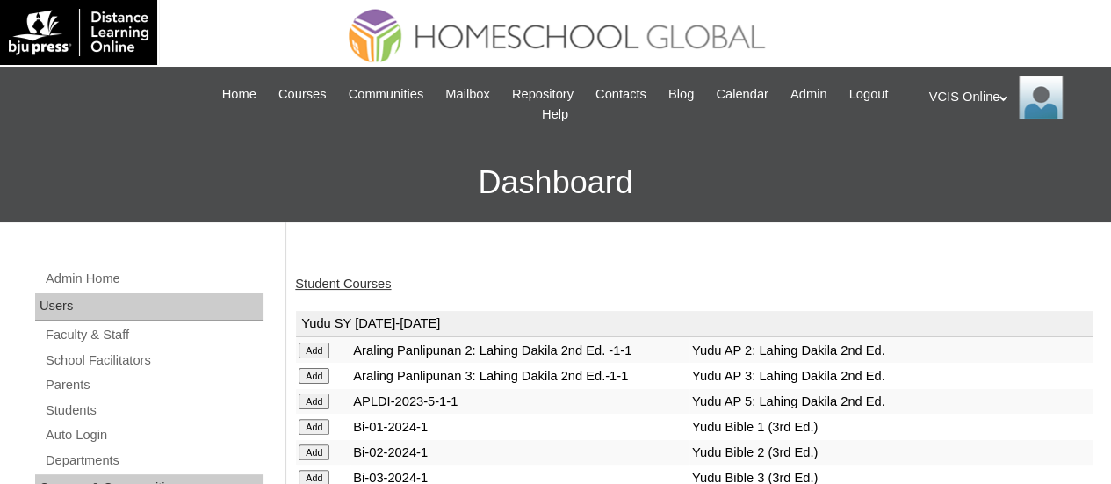
click at [368, 280] on link "Student Courses" at bounding box center [343, 284] width 96 height 14
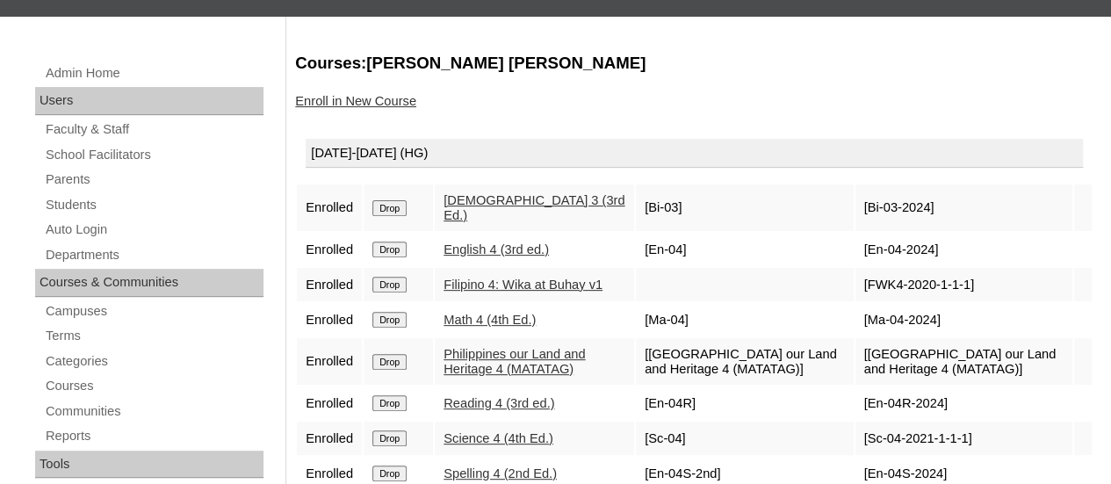
scroll to position [264, 0]
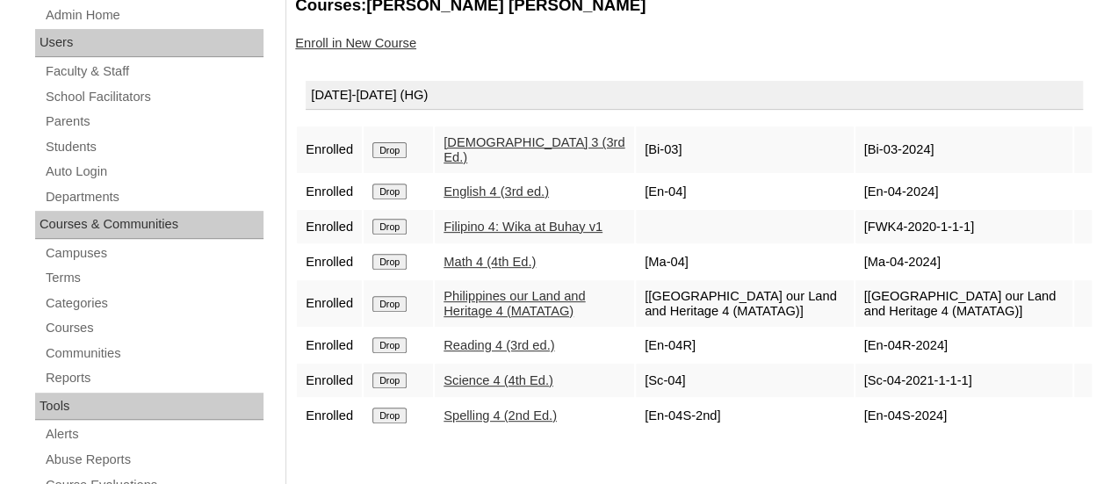
click at [389, 142] on input "Drop" at bounding box center [390, 150] width 34 height 16
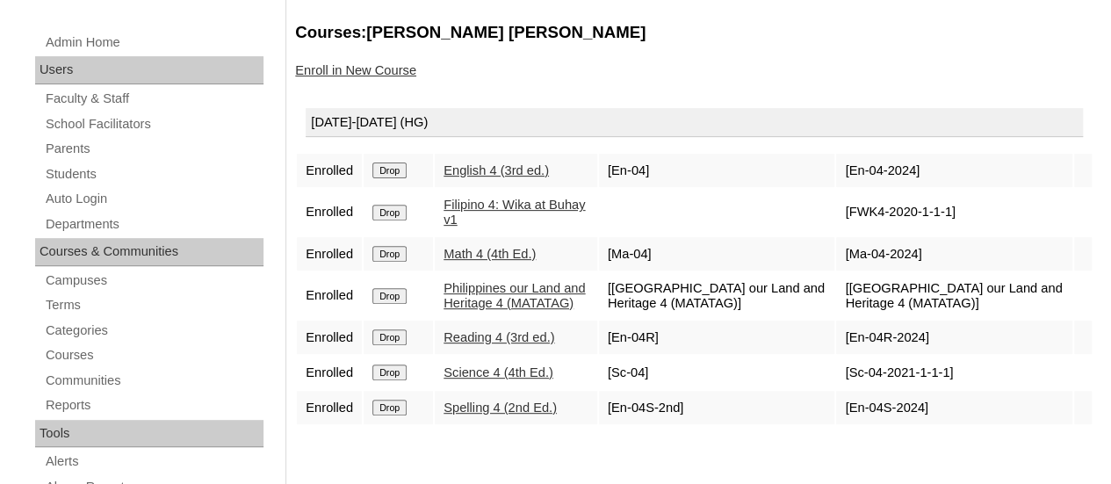
scroll to position [264, 0]
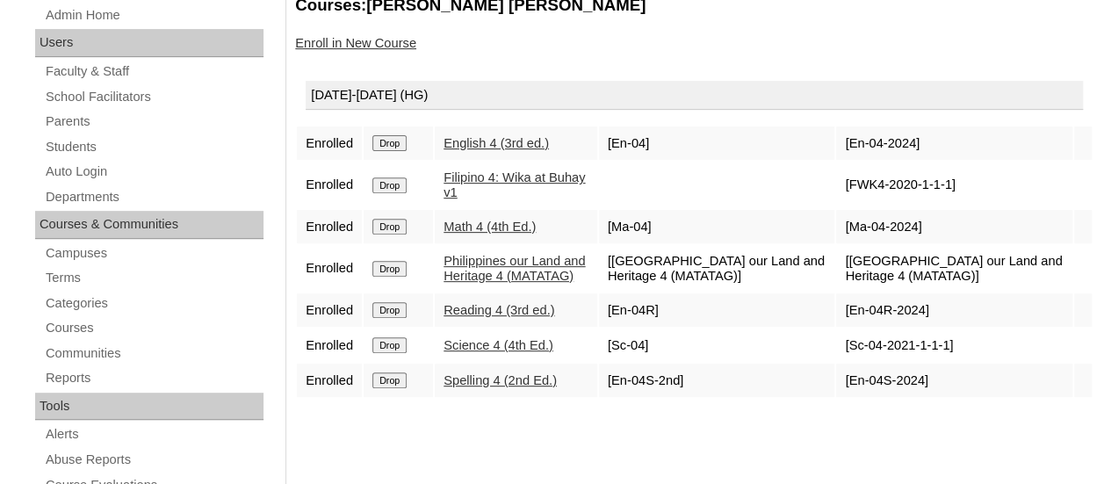
click at [319, 48] on link "Enroll in New Course" at bounding box center [355, 43] width 121 height 14
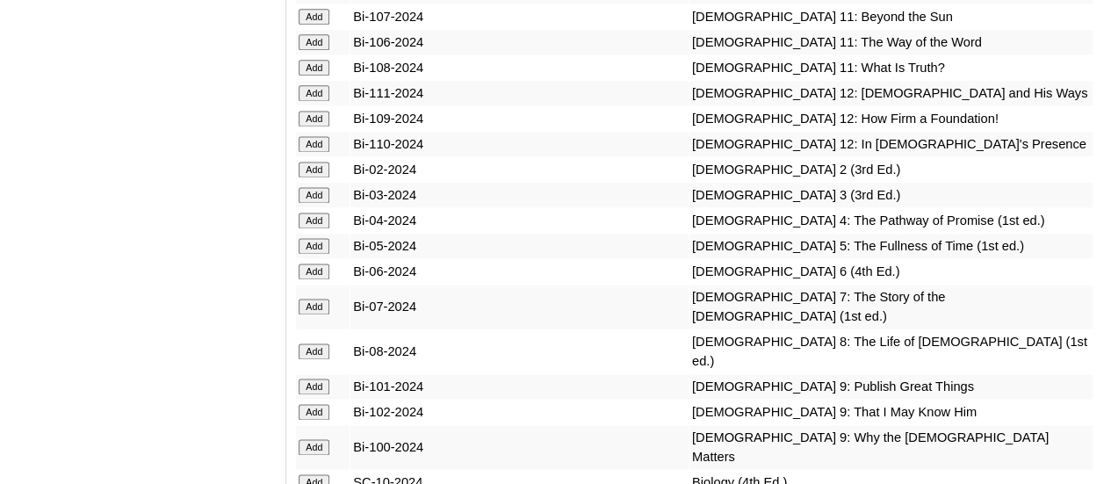
scroll to position [4657, 0]
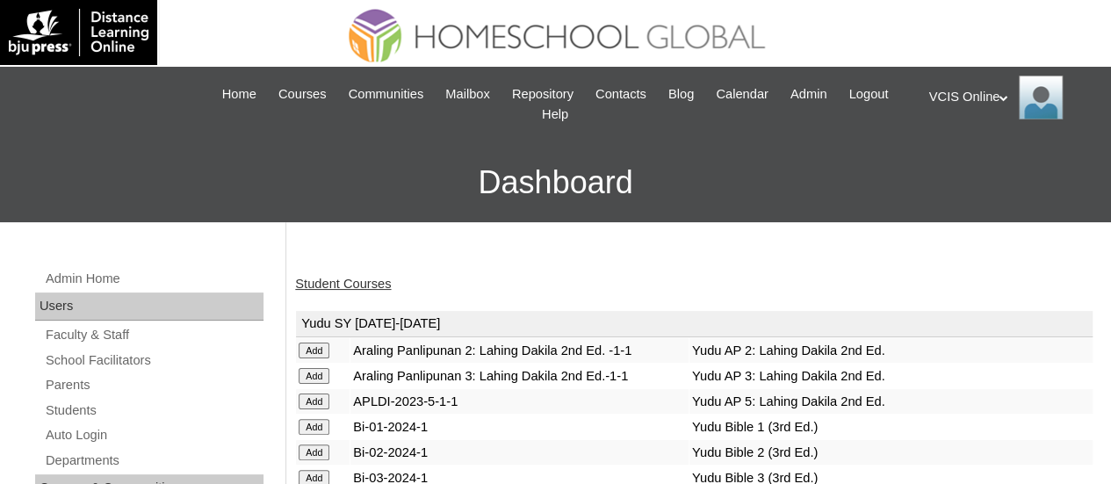
click at [367, 285] on link "Student Courses" at bounding box center [343, 284] width 96 height 14
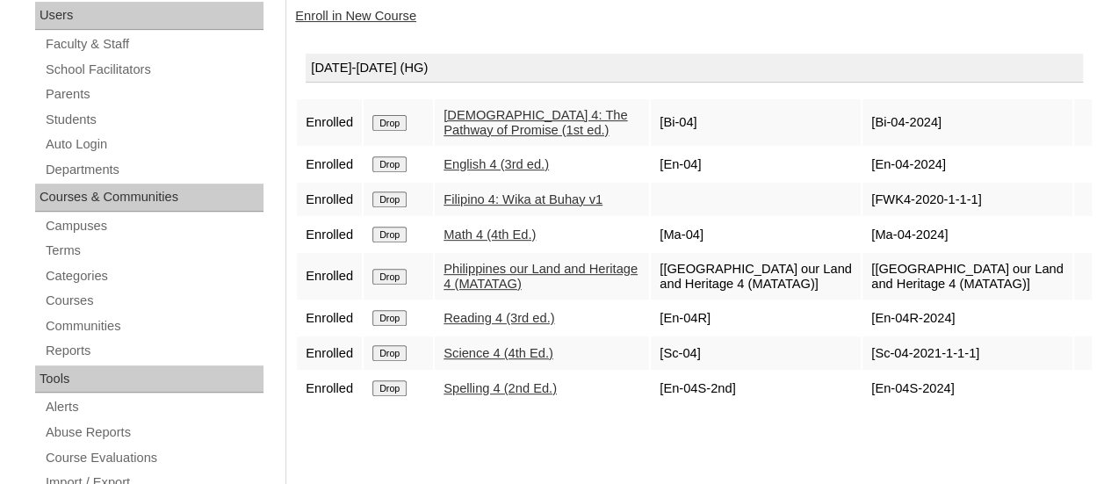
scroll to position [264, 0]
